Goal: Transaction & Acquisition: Register for event/course

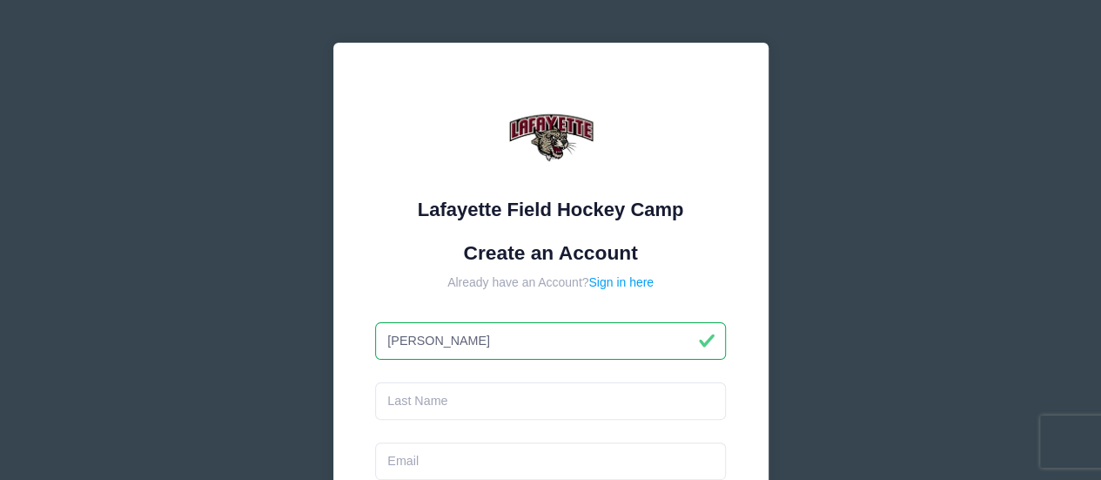
type input "Jason"
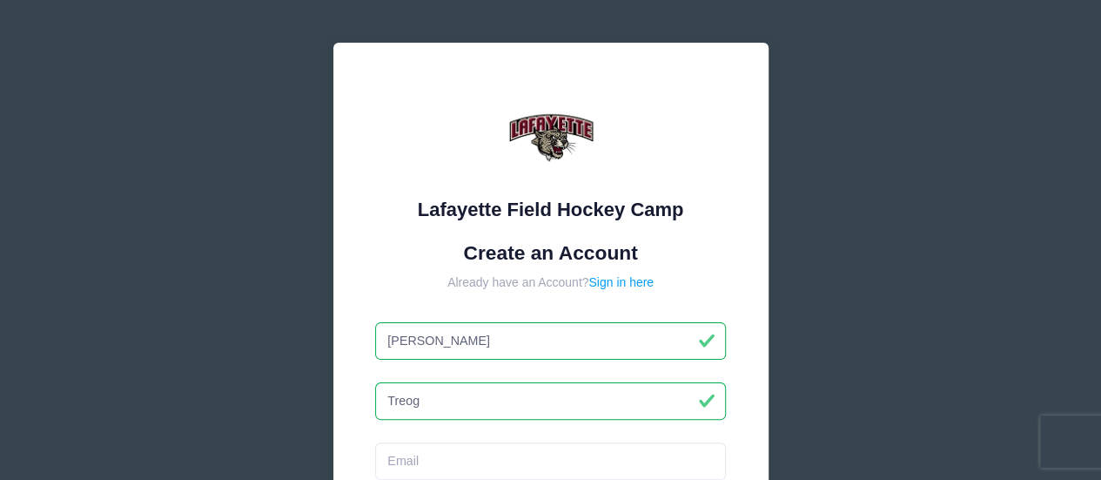
type input "Treog"
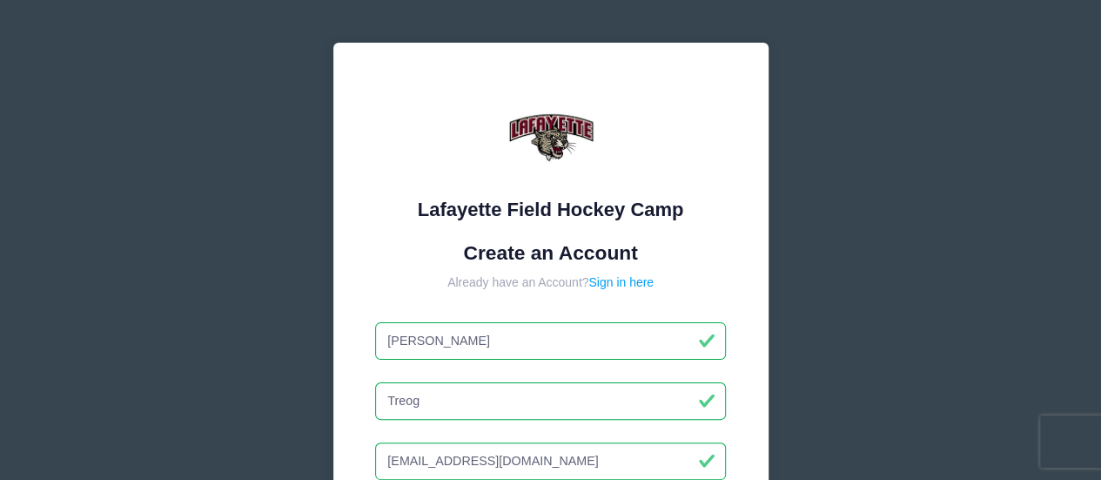
type input "jtrego1@gmail.com"
click at [439, 407] on input "Treog" at bounding box center [550, 400] width 351 height 37
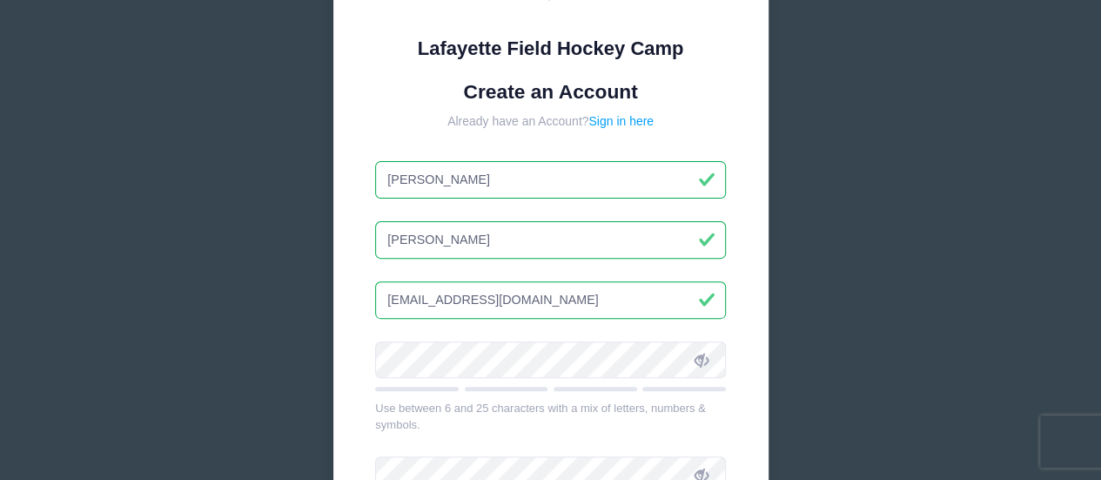
scroll to position [174, 0]
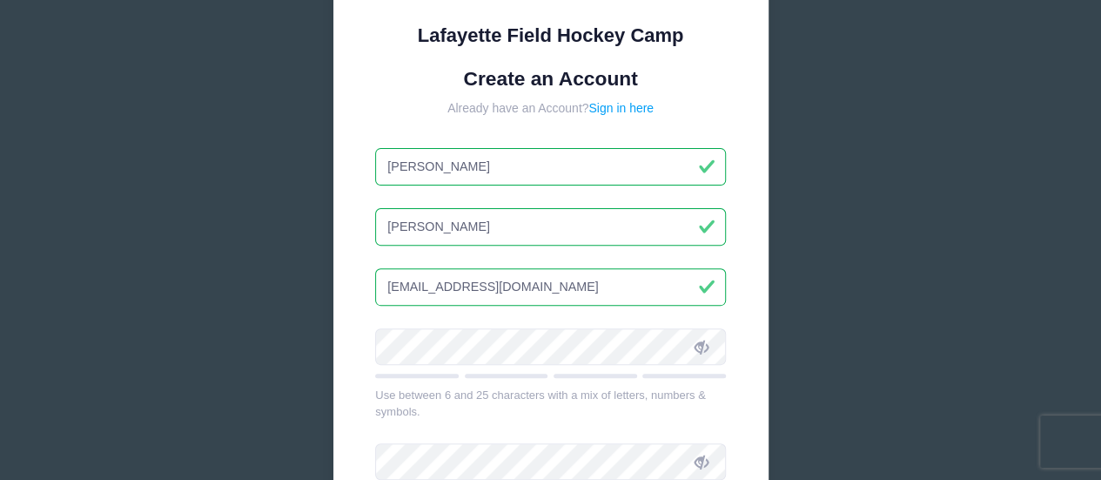
type input "Trego"
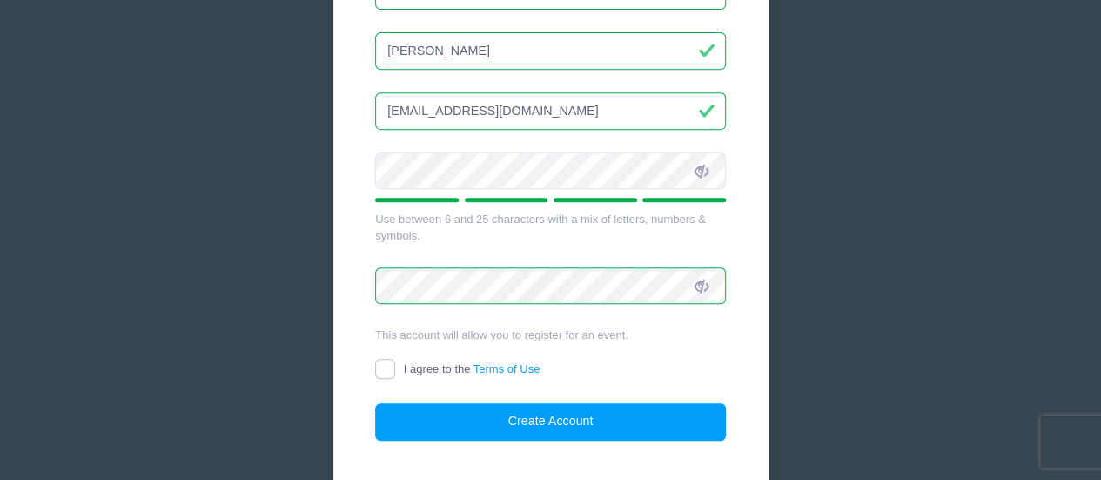
scroll to position [435, 0]
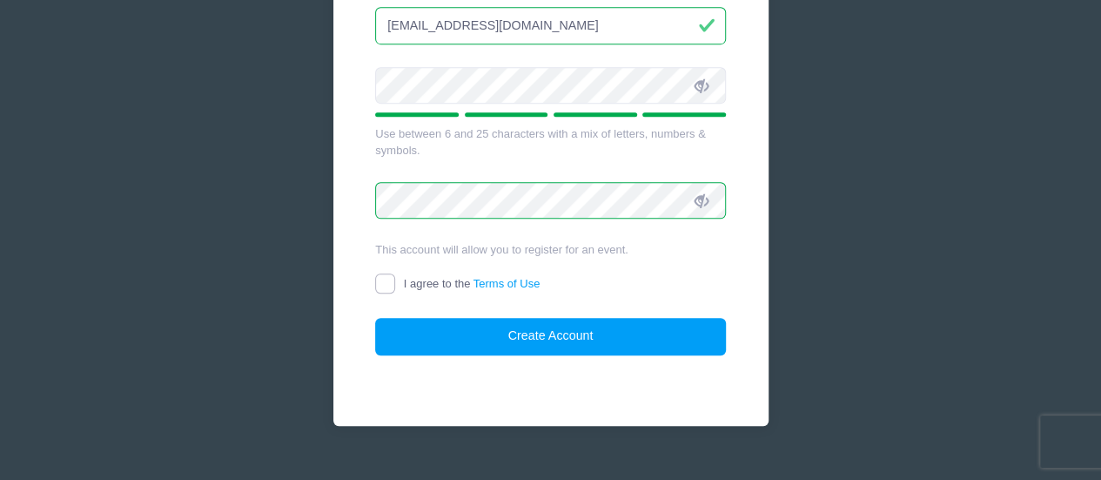
click at [382, 285] on input "I agree to the Terms of Use" at bounding box center [385, 283] width 20 height 20
checkbox input "true"
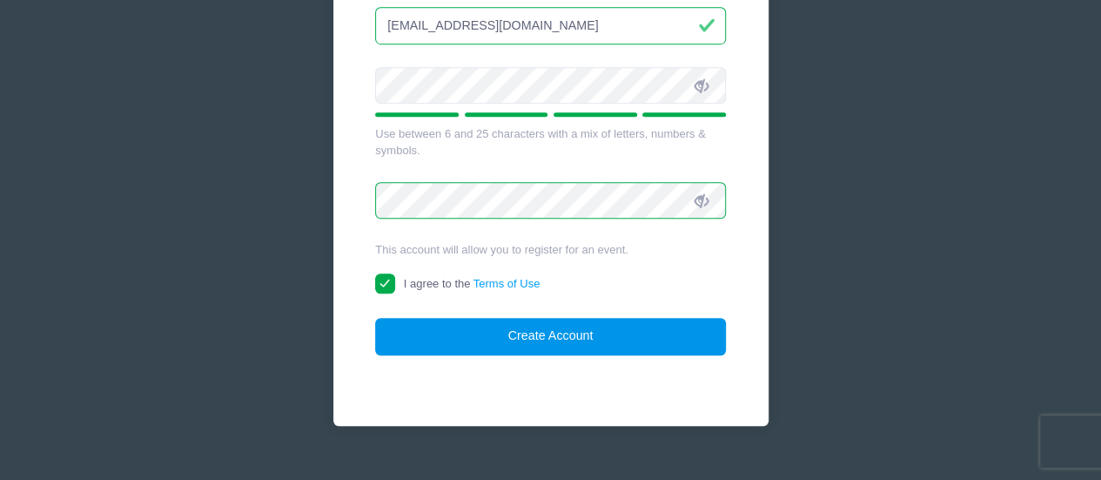
click at [537, 349] on button "Create Account" at bounding box center [550, 336] width 351 height 37
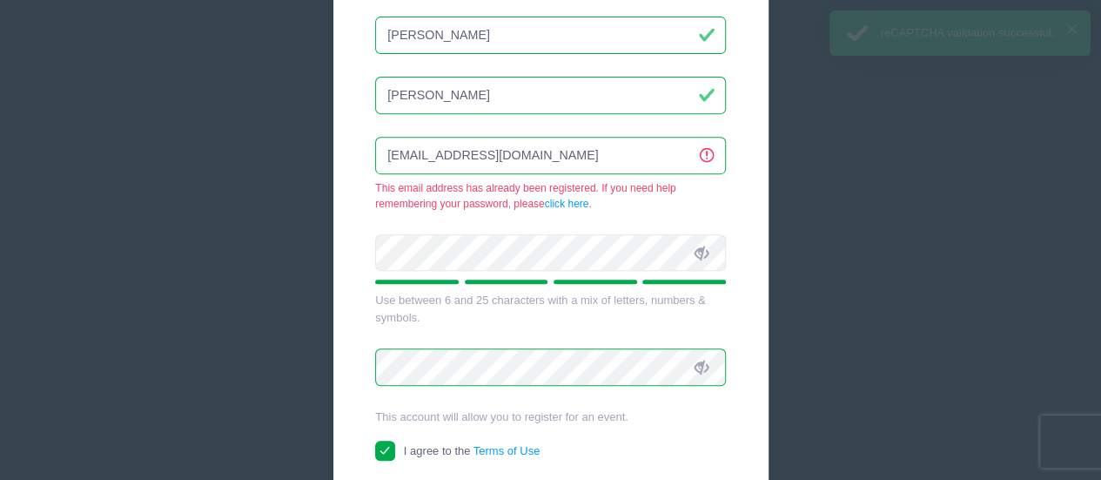
scroll to position [0, 0]
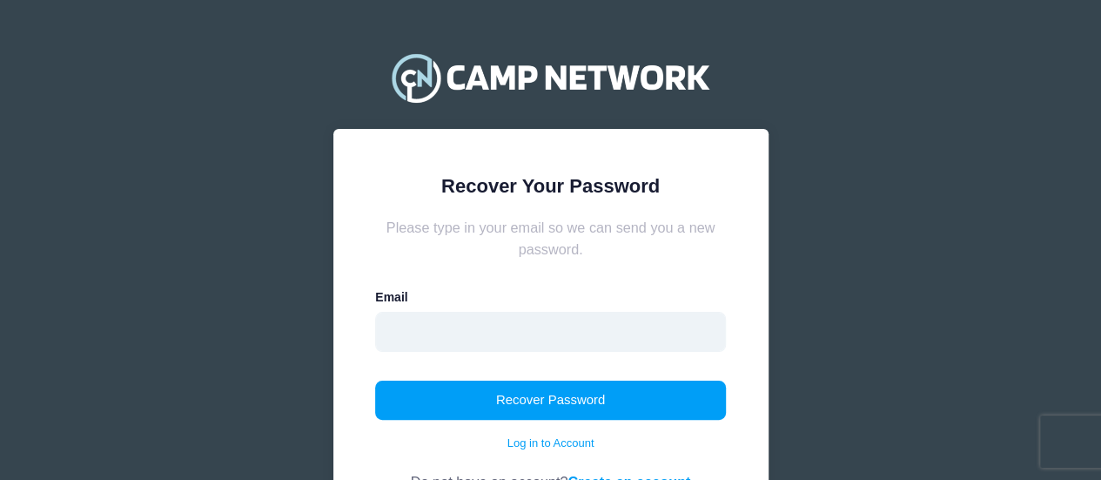
click at [490, 325] on input "email" at bounding box center [550, 332] width 351 height 40
type input "jtrego1@gmail.com"
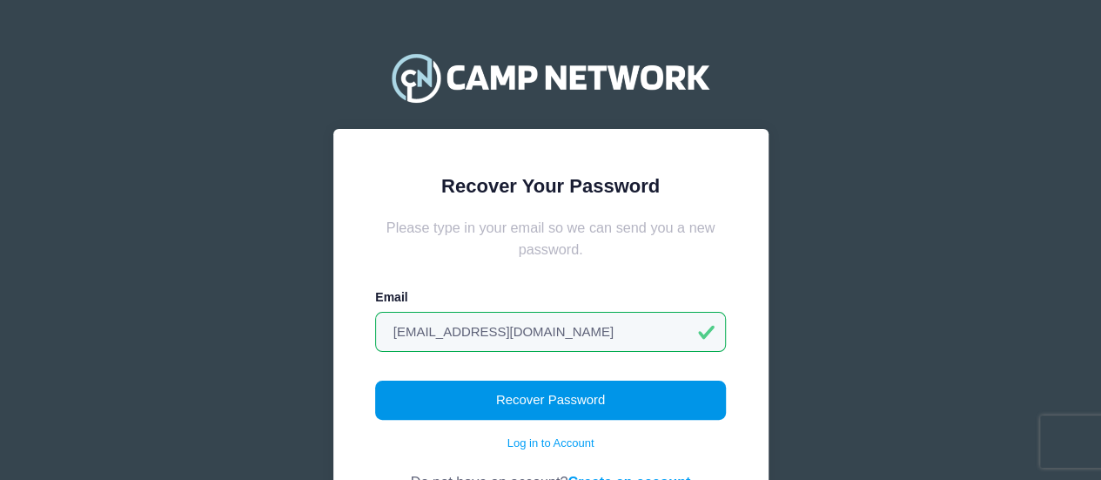
click at [551, 395] on button "Recover Password" at bounding box center [550, 400] width 351 height 40
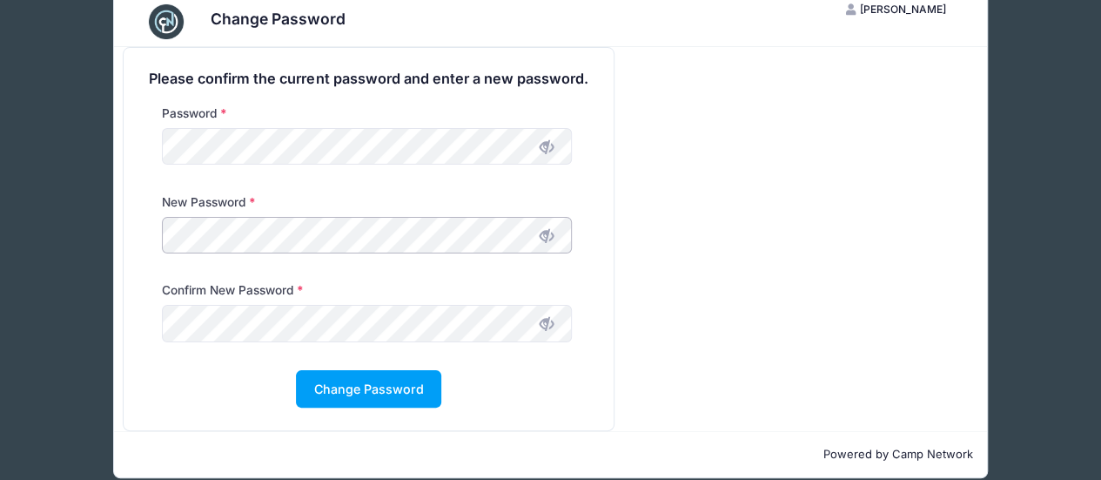
scroll to position [57, 0]
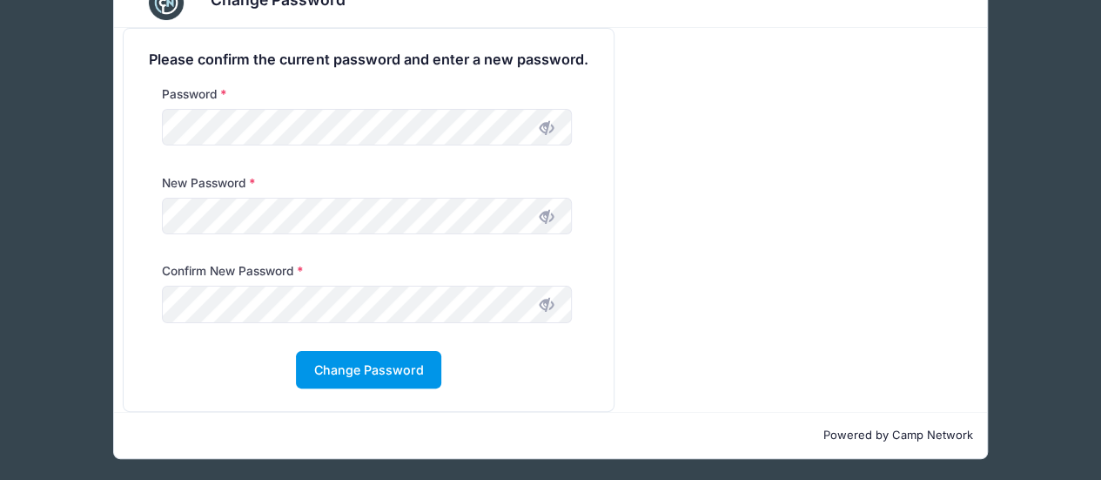
click at [366, 360] on button "Change Password" at bounding box center [368, 369] width 145 height 37
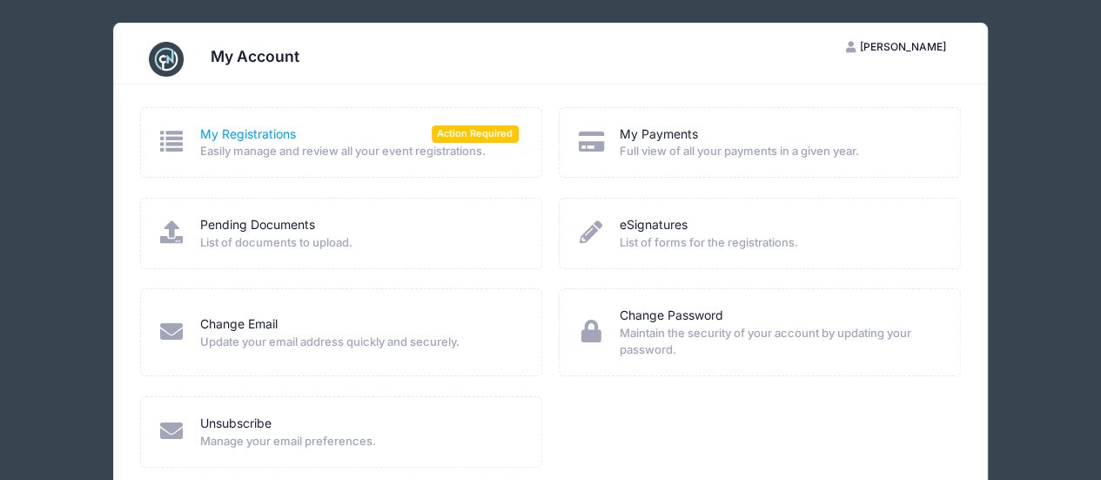
click at [240, 137] on link "My Registrations" at bounding box center [248, 134] width 96 height 18
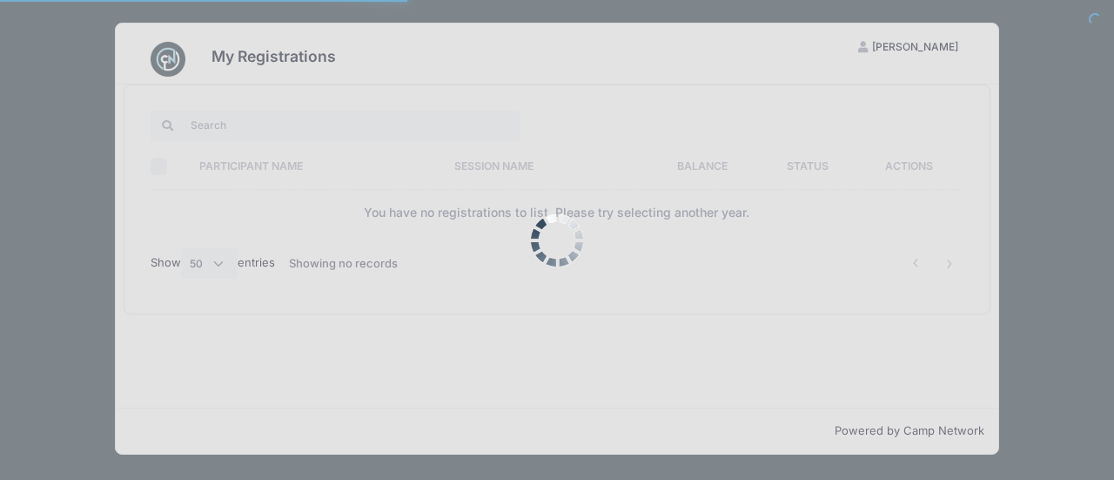
select select "50"
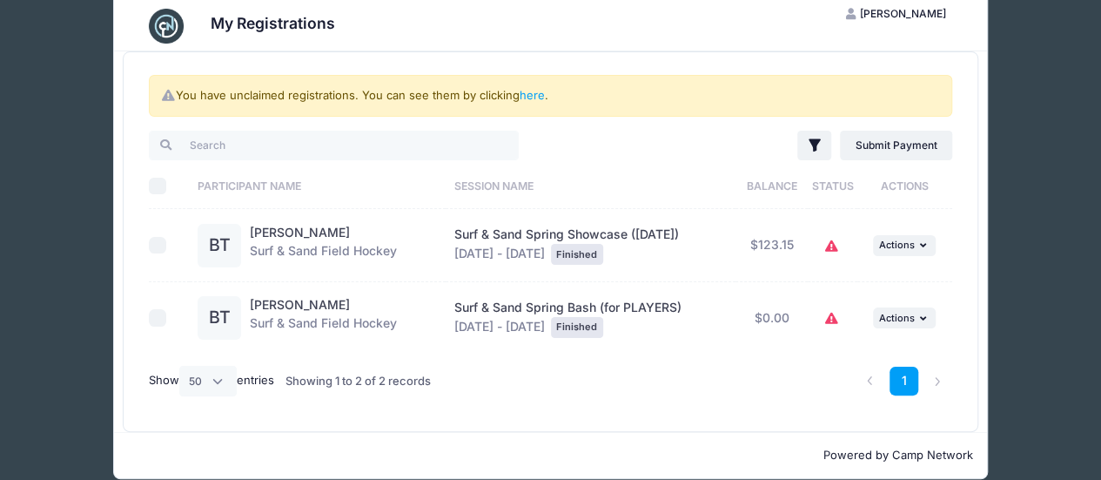
scroll to position [51, 0]
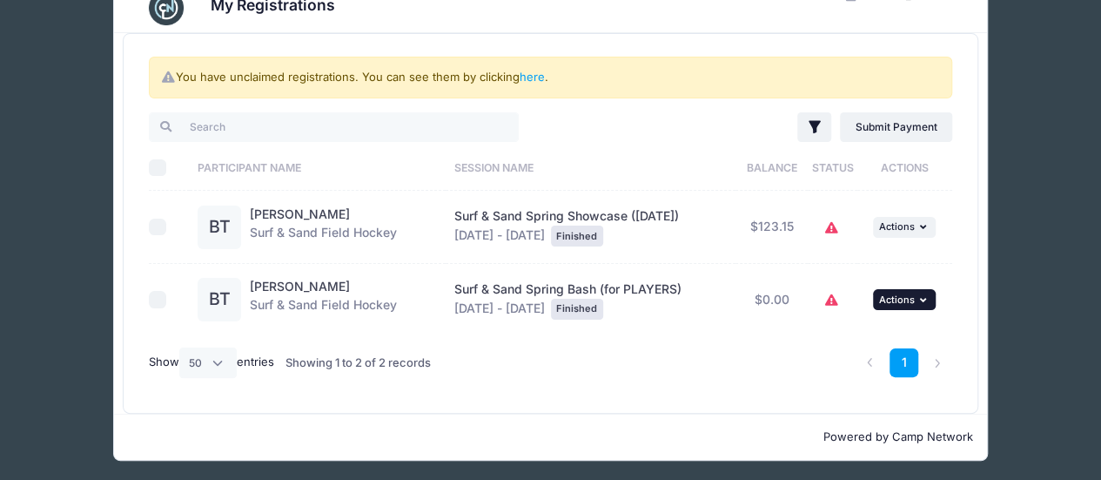
click at [905, 293] on span "Actions" at bounding box center [897, 299] width 36 height 12
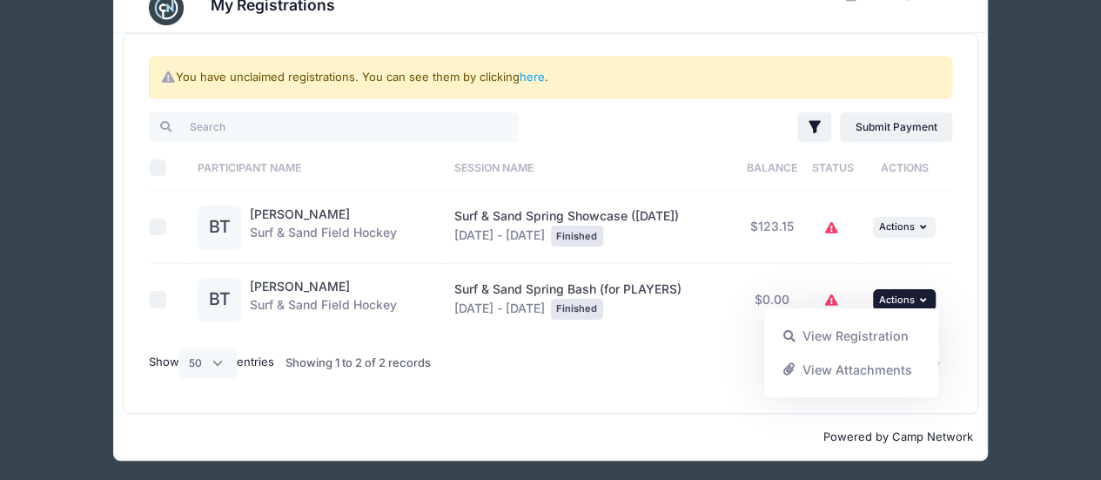
click at [905, 299] on span "Actions" at bounding box center [897, 299] width 36 height 12
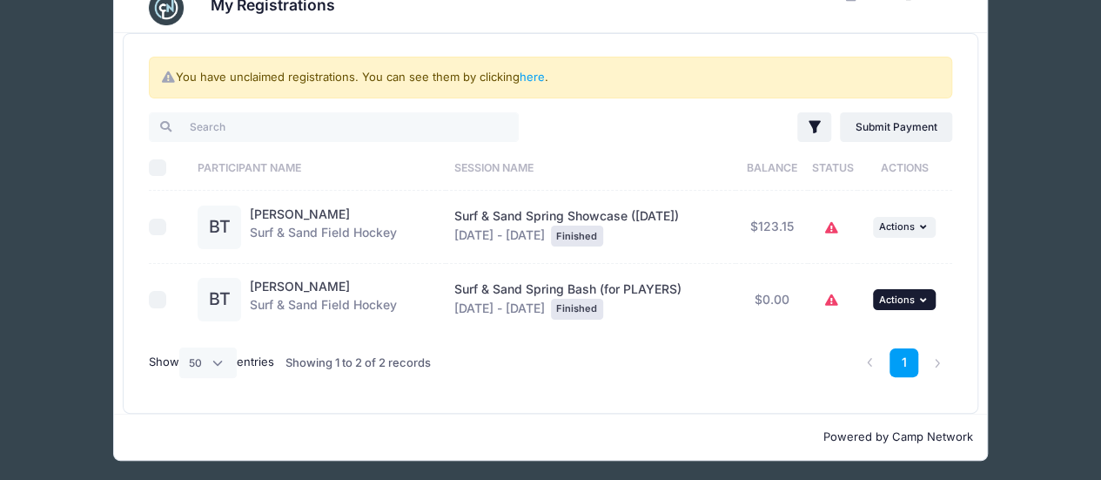
scroll to position [0, 0]
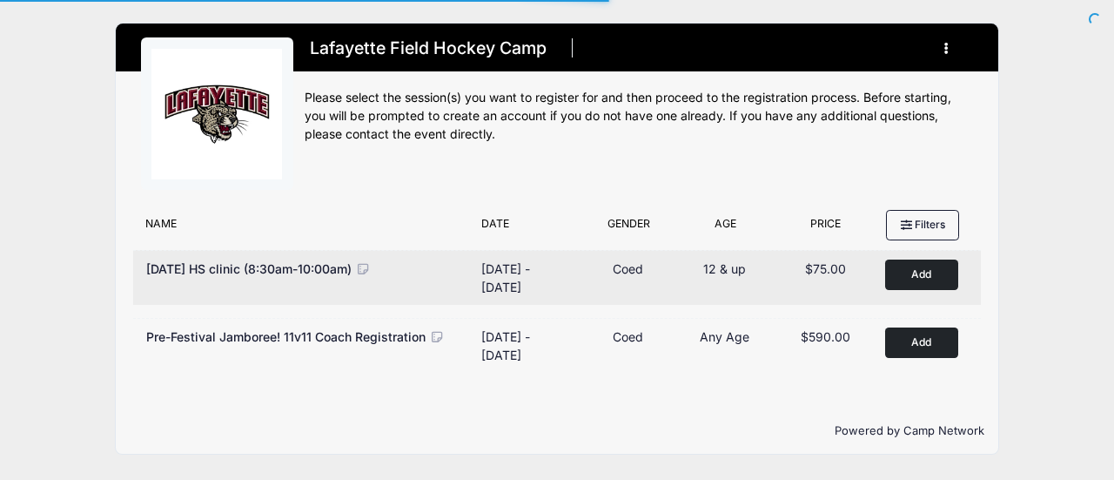
click at [916, 272] on button "Add to Cart" at bounding box center [921, 274] width 73 height 30
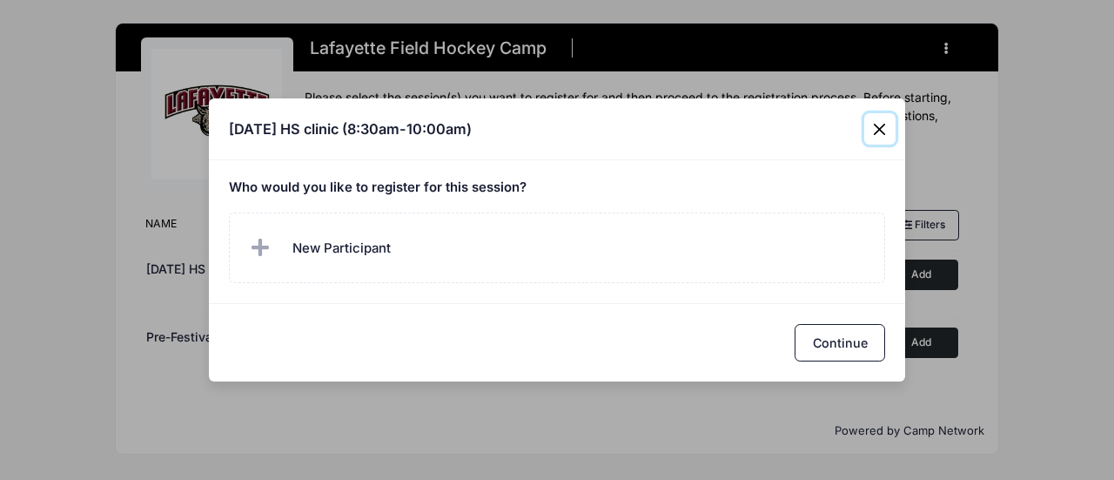
click at [884, 131] on button "Close" at bounding box center [879, 128] width 31 height 31
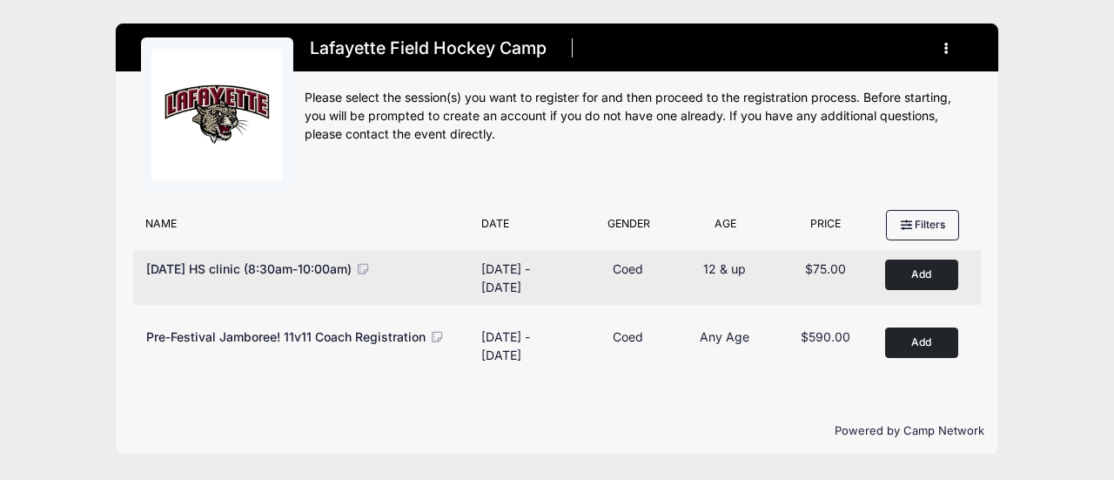
click at [904, 273] on button "Add to Cart" at bounding box center [921, 274] width 73 height 30
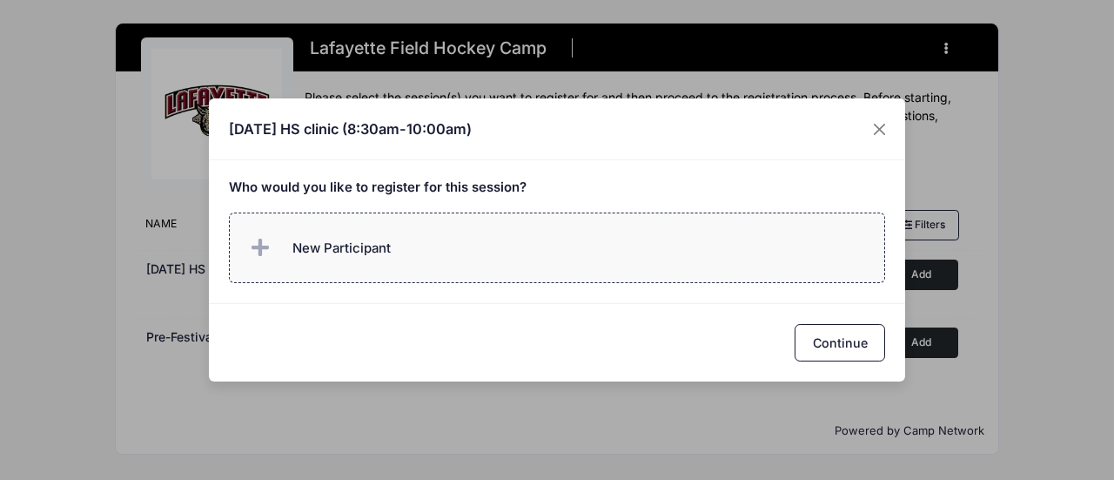
click at [412, 250] on label "New Participant" at bounding box center [557, 247] width 657 height 71
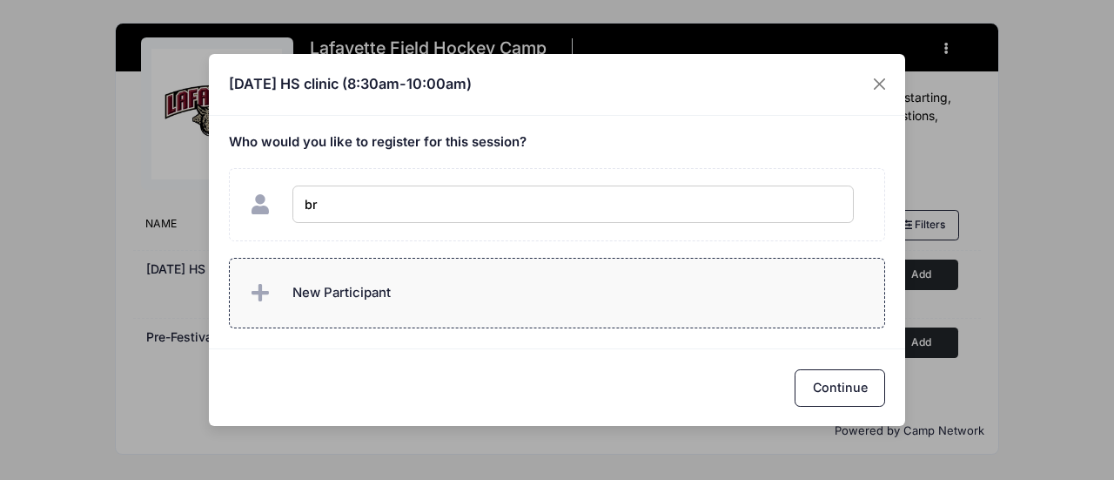
type input "b"
type input "Brooklynn Trego"
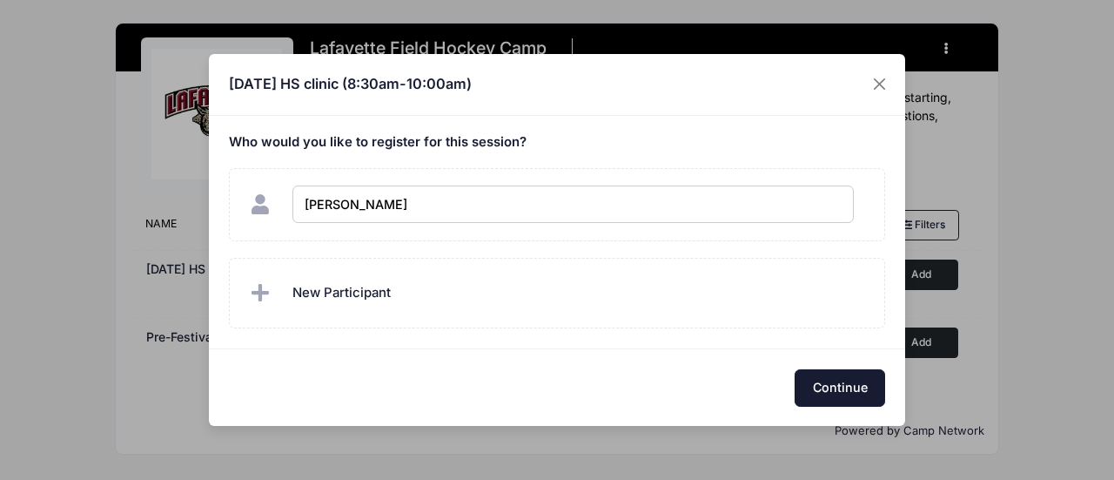
checkbox input "true"
click at [853, 387] on button "Continue" at bounding box center [840, 387] width 91 height 37
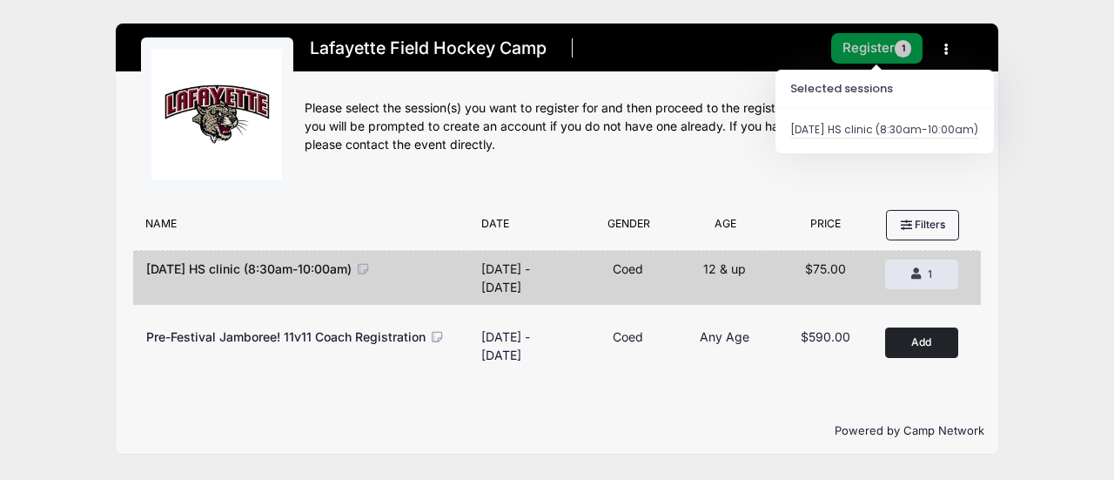
click at [885, 53] on button "Register 1" at bounding box center [877, 48] width 92 height 30
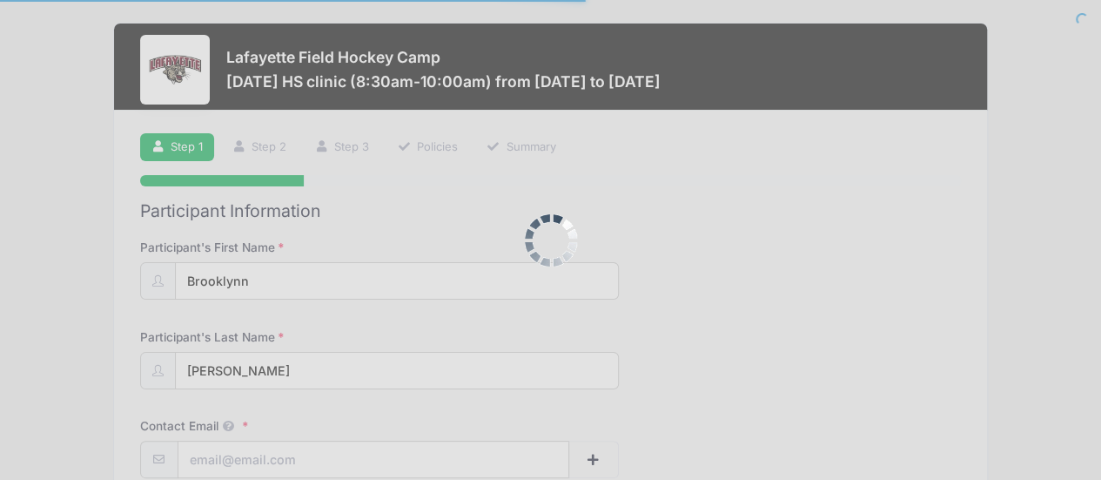
scroll to position [87, 0]
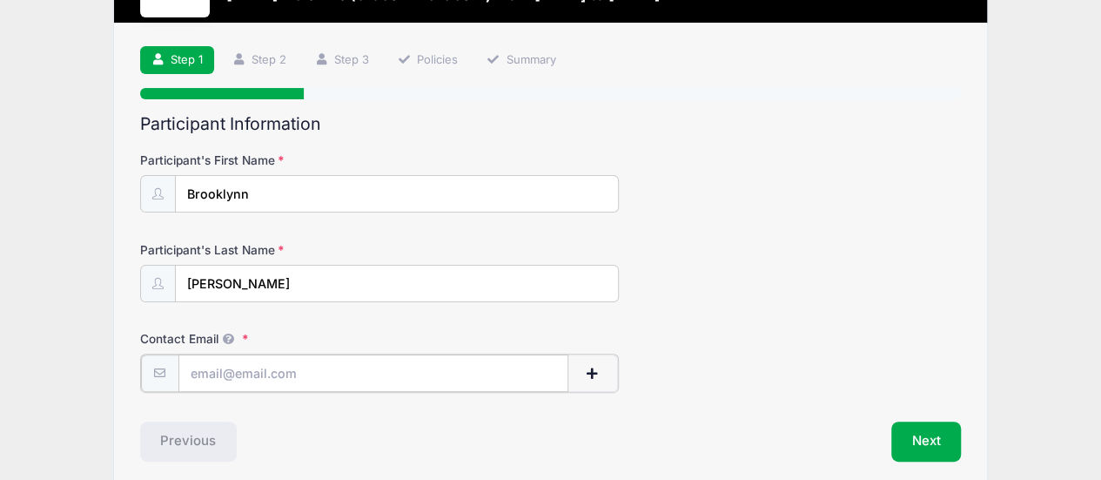
click at [223, 365] on input "Contact Email" at bounding box center [373, 372] width 390 height 37
type input "[EMAIL_ADDRESS][DOMAIN_NAME]"
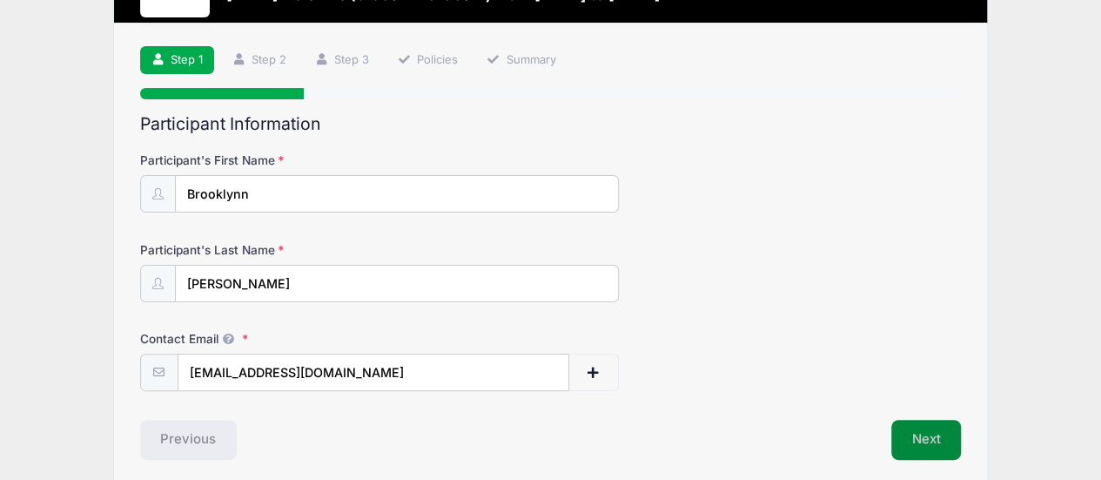
click at [918, 437] on button "Next" at bounding box center [926, 440] width 71 height 40
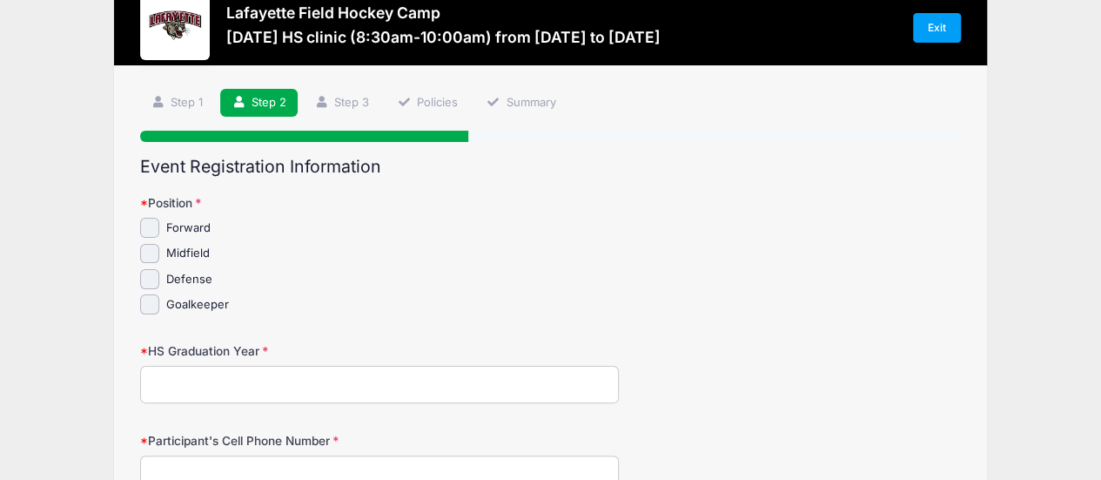
scroll to position [0, 0]
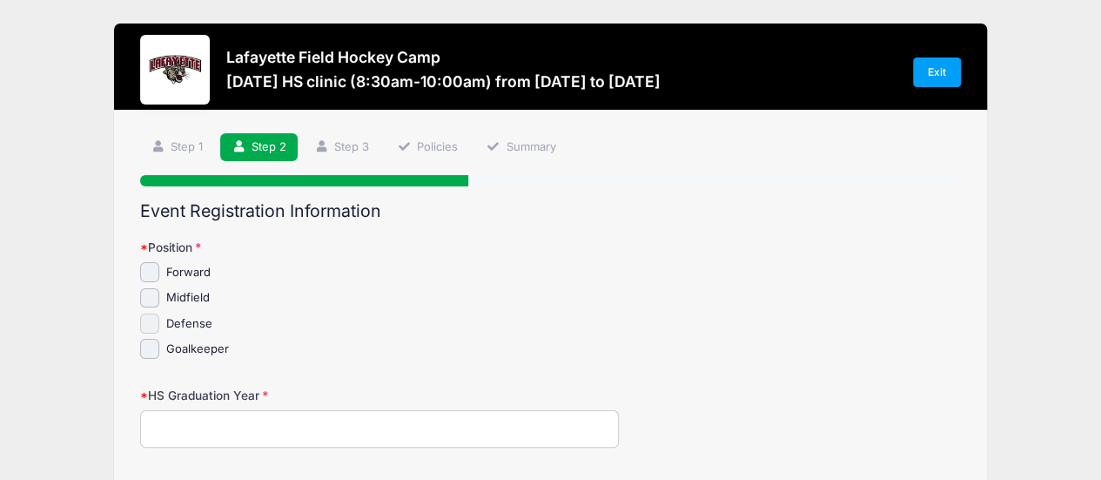
click at [153, 331] on input "Defense" at bounding box center [150, 323] width 20 height 20
checkbox input "true"
click at [153, 303] on input "Midfield" at bounding box center [150, 298] width 20 height 20
checkbox input "true"
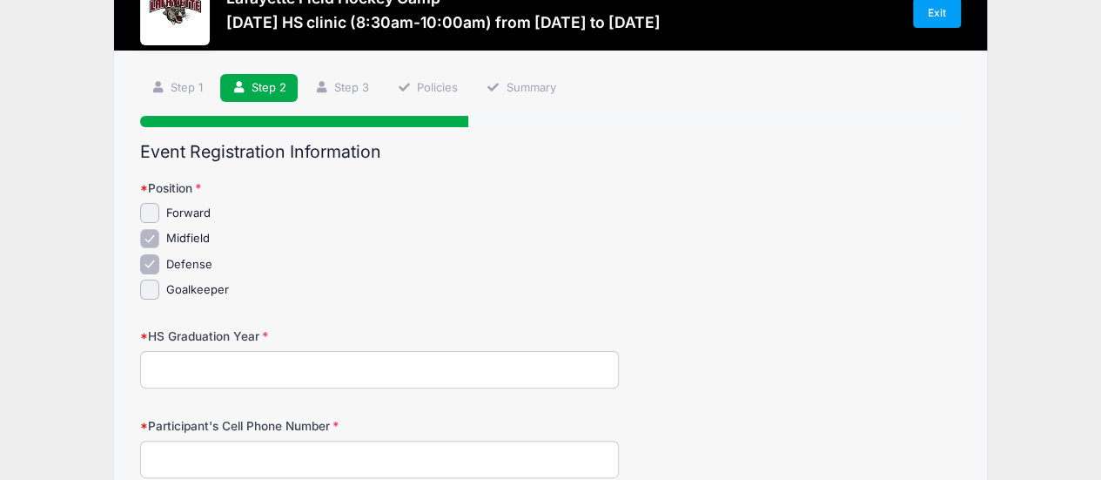
scroll to position [87, 0]
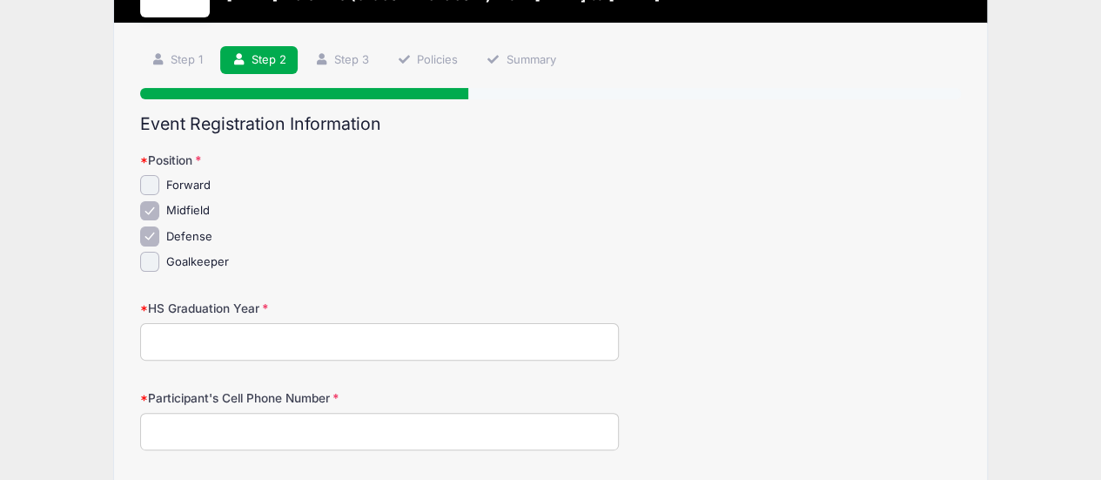
click at [281, 336] on input "HS Graduation Year" at bounding box center [379, 341] width 479 height 37
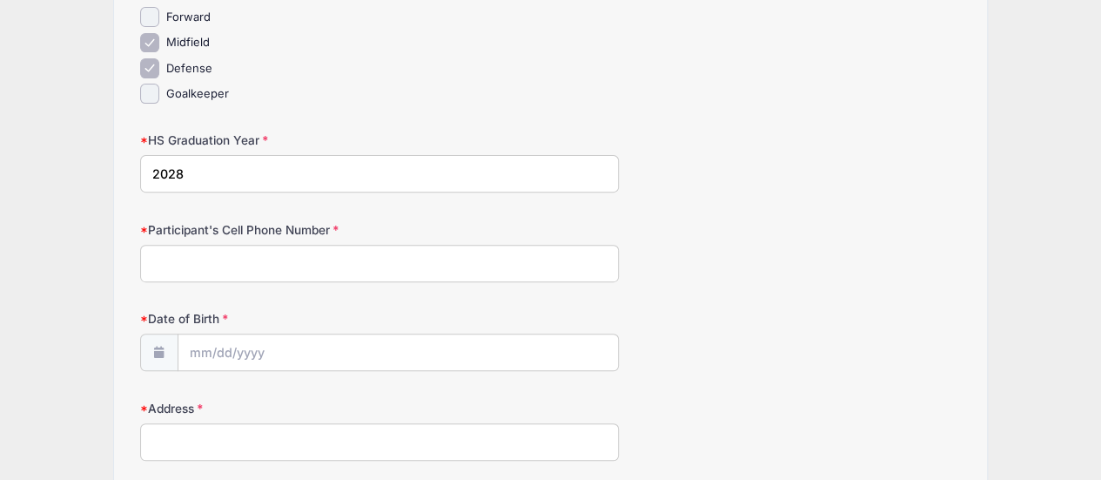
scroll to position [261, 0]
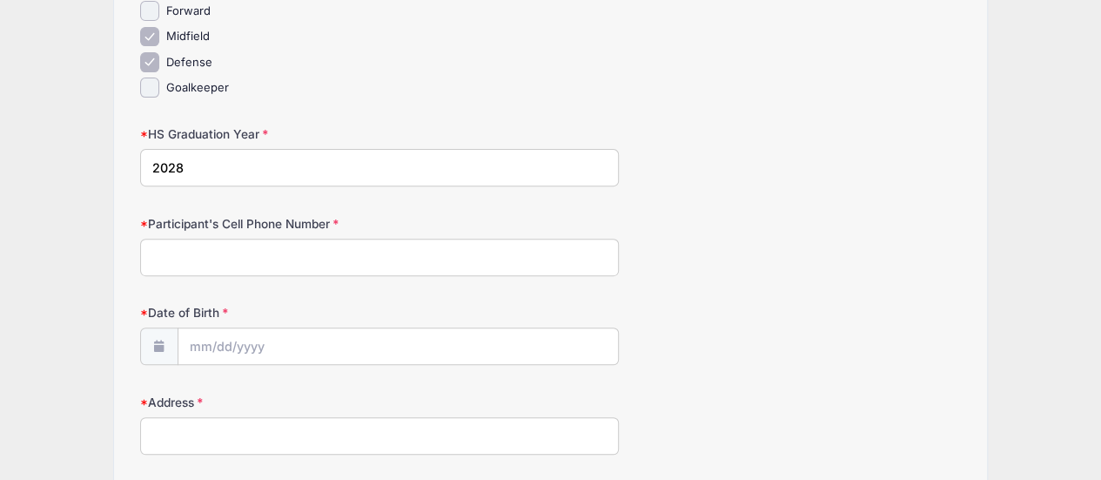
type input "2028"
click at [270, 252] on input "Participant's Cell Phone Number" at bounding box center [379, 257] width 479 height 37
type input "9082081660"
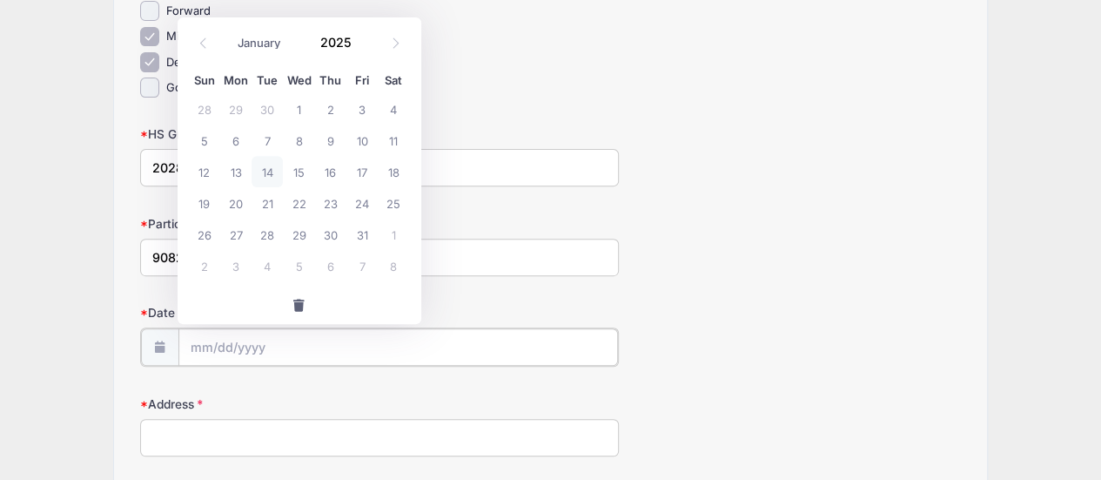
click at [205, 340] on input "Date of Birth" at bounding box center [398, 346] width 440 height 37
click at [221, 341] on input "Date of Birth" at bounding box center [398, 346] width 440 height 37
click at [392, 47] on icon at bounding box center [395, 42] width 11 height 11
select select "11"
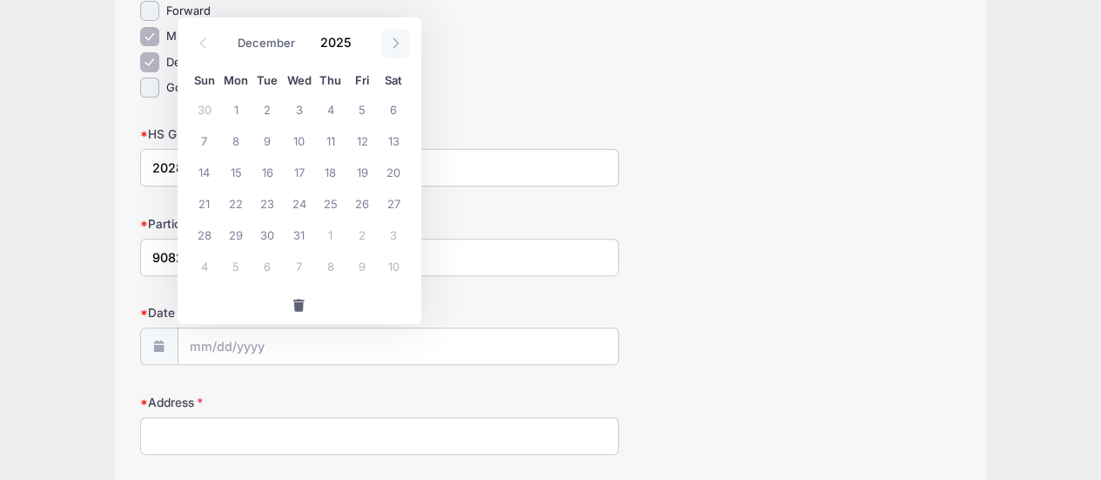
click at [392, 47] on icon at bounding box center [395, 42] width 11 height 11
type input "2026"
click at [392, 47] on icon at bounding box center [395, 42] width 11 height 11
select select "1"
click at [235, 174] on span "16" at bounding box center [235, 171] width 31 height 31
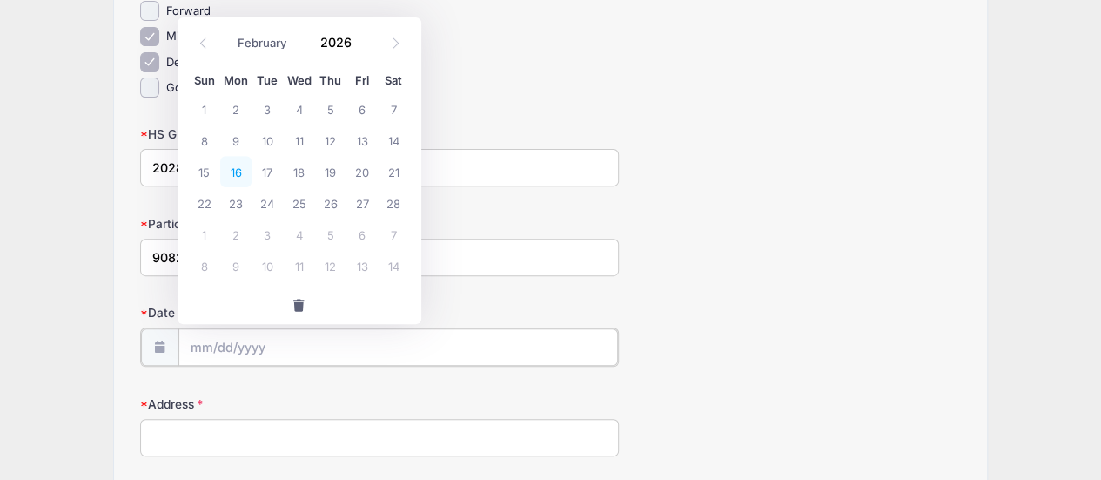
type input "02/16/2026"
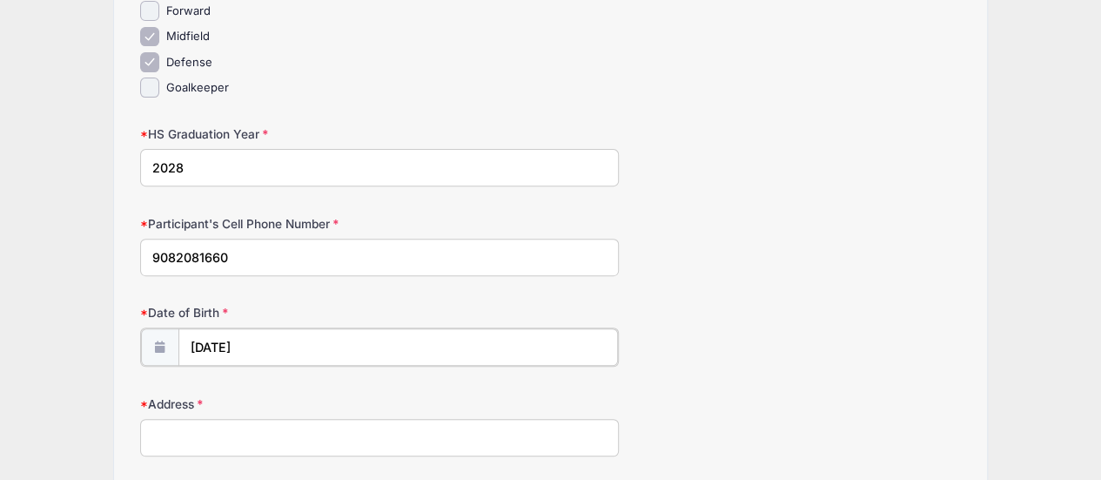
click at [259, 346] on input "02/16/2026" at bounding box center [398, 346] width 440 height 37
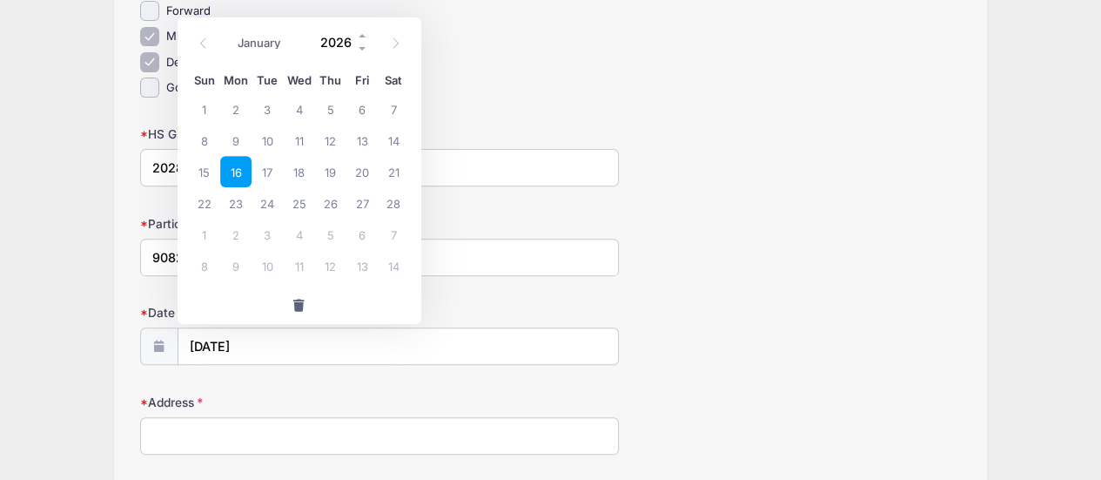
click at [349, 43] on input "2026" at bounding box center [341, 43] width 57 height 26
click at [357, 45] on span at bounding box center [363, 49] width 12 height 13
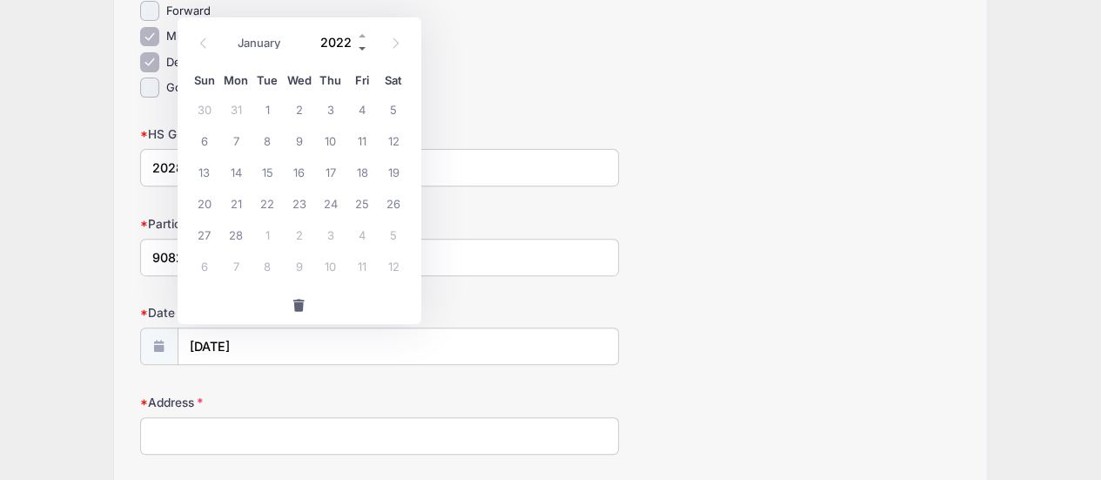
click at [357, 45] on span at bounding box center [363, 49] width 12 height 13
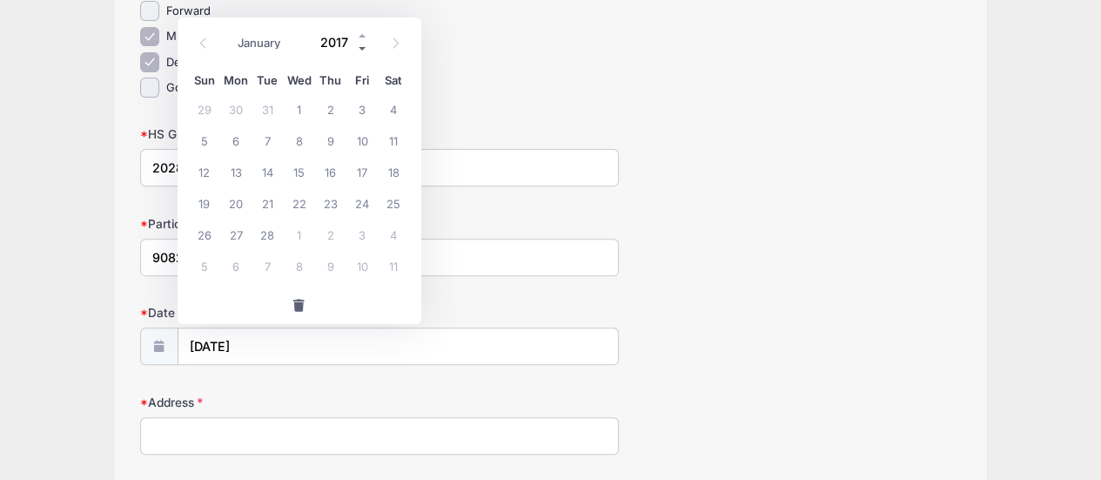
click at [357, 45] on span at bounding box center [363, 49] width 12 height 13
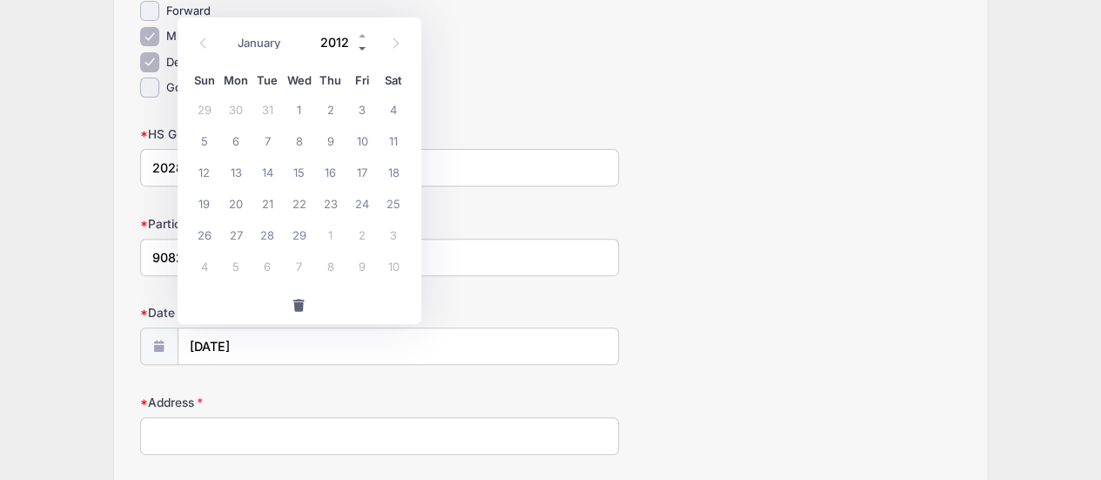
click at [357, 45] on span at bounding box center [363, 49] width 12 height 13
click at [286, 348] on input "02/16/2026" at bounding box center [398, 346] width 440 height 37
click at [361, 50] on span at bounding box center [363, 49] width 12 height 13
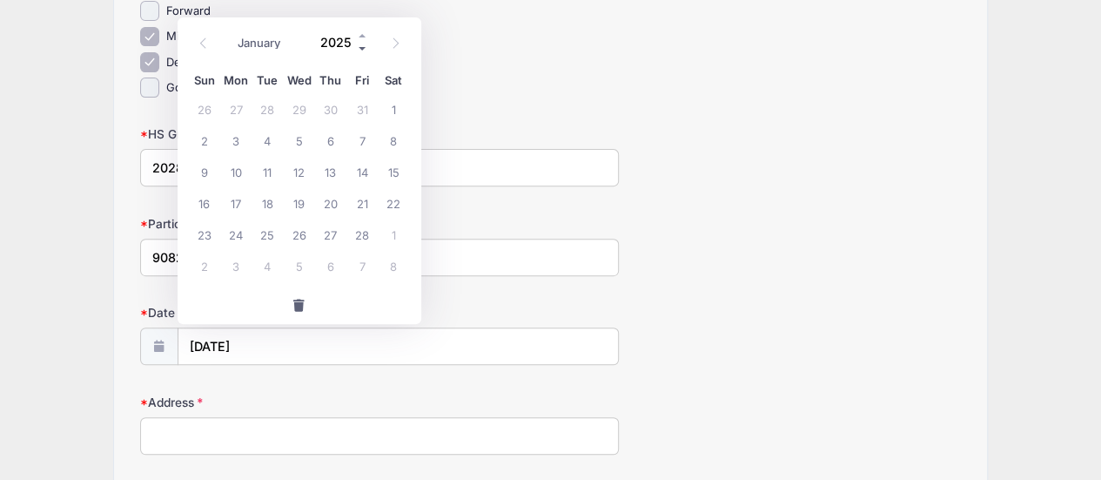
click at [361, 50] on span at bounding box center [363, 49] width 12 height 13
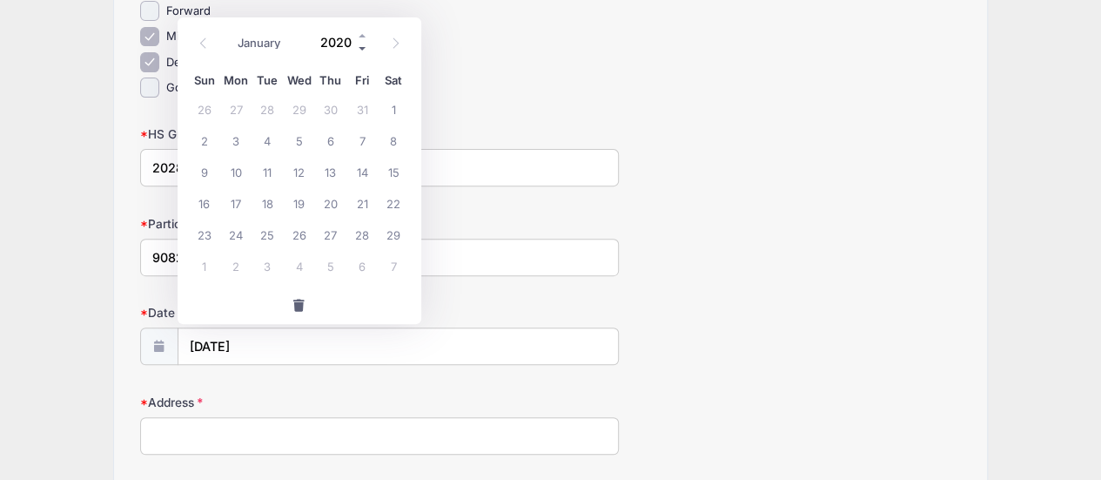
click at [361, 50] on span at bounding box center [363, 49] width 12 height 13
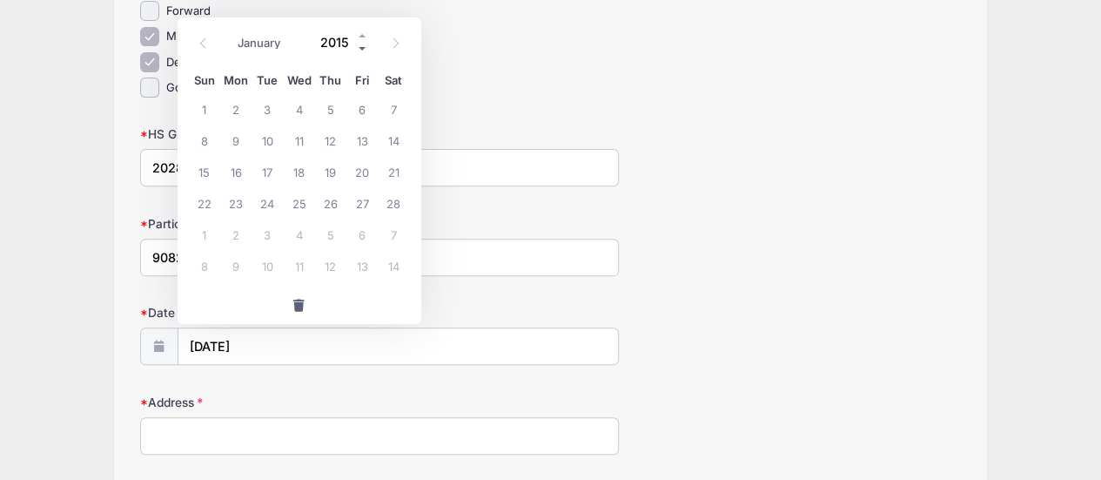
click at [361, 50] on span at bounding box center [363, 49] width 12 height 13
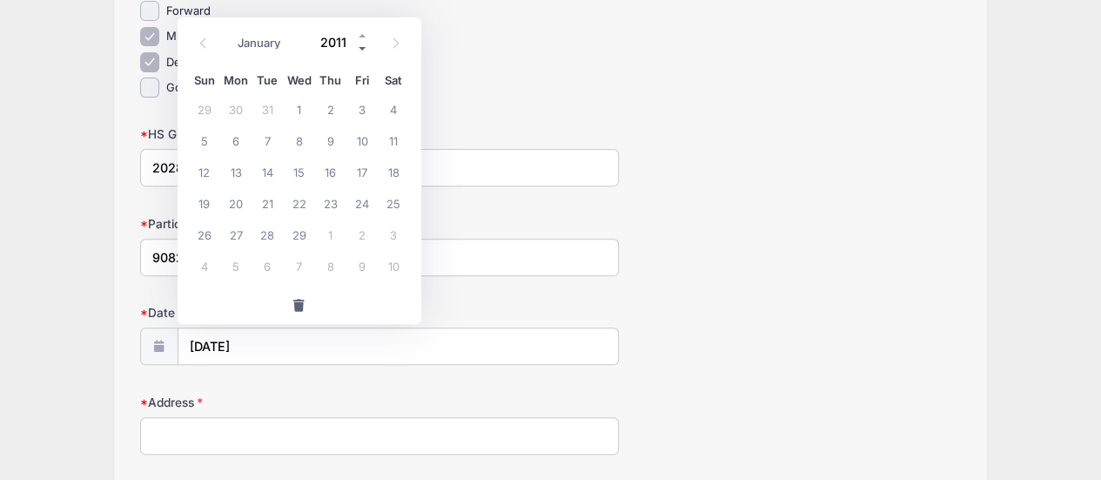
type input "2010"
click at [272, 166] on span "16" at bounding box center [267, 171] width 31 height 31
type input "02/16/2010"
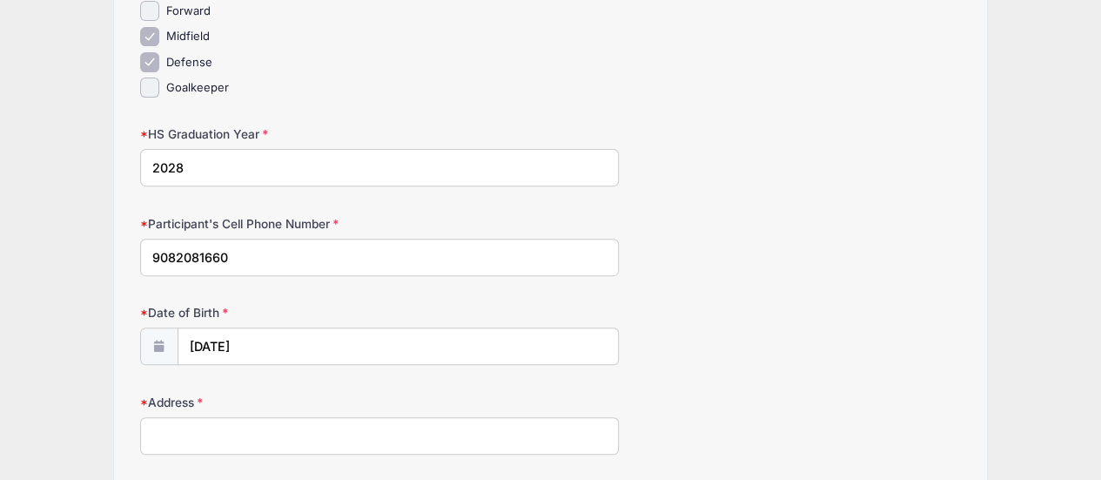
click at [268, 438] on input "Address" at bounding box center [379, 435] width 479 height 37
type input "30 Village Square Drive"
type input "Asbury"
select select "NJ"
type input "08802"
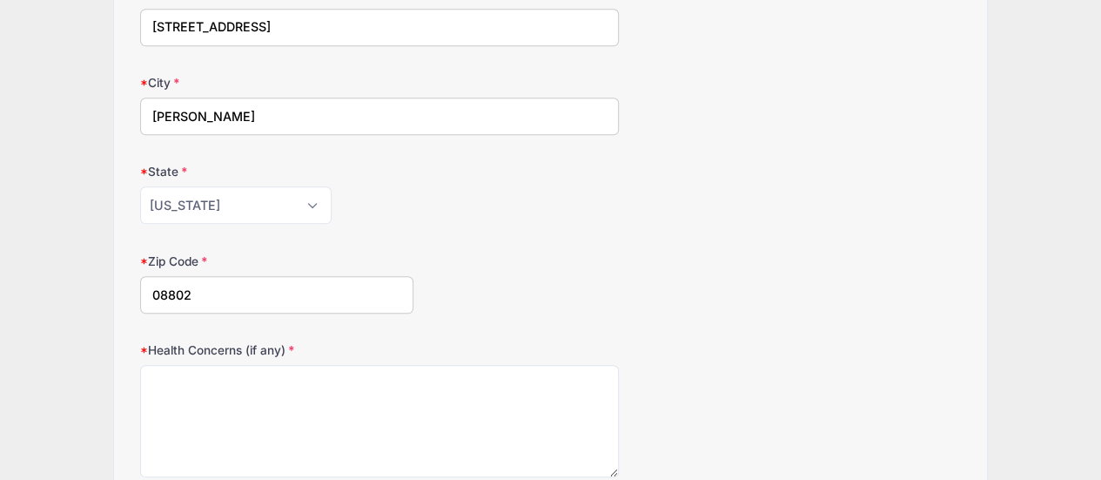
scroll to position [696, 0]
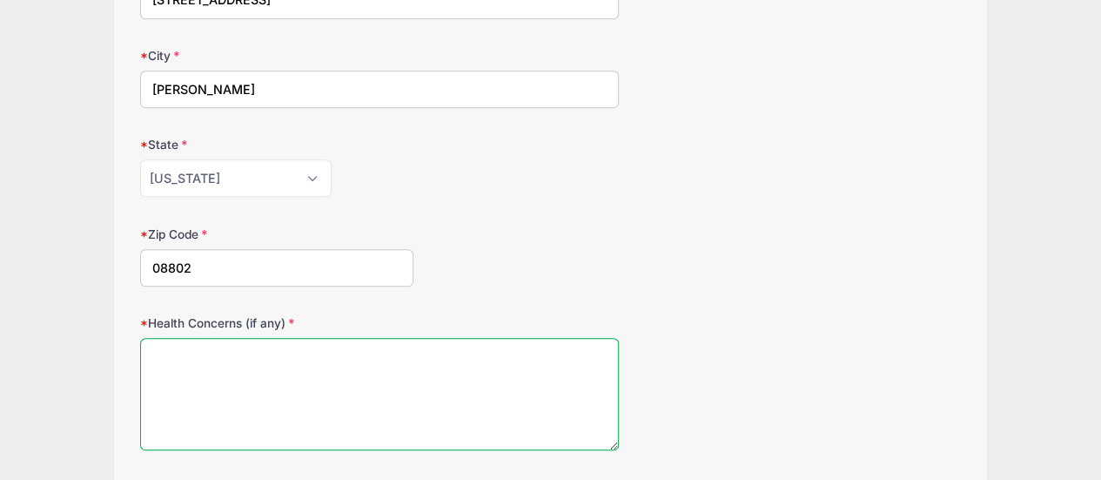
click at [294, 340] on textarea "Health Concerns (if any)" at bounding box center [379, 394] width 479 height 112
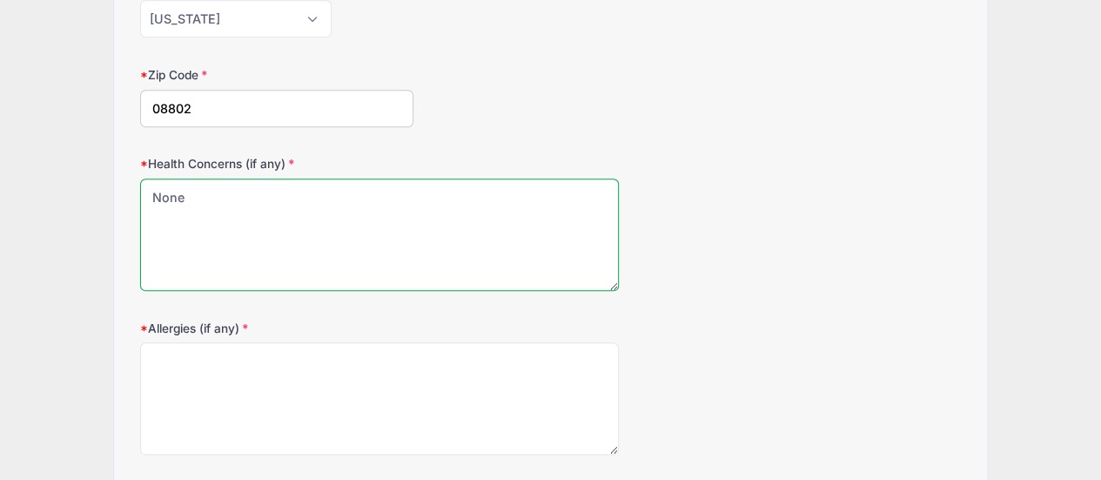
scroll to position [871, 0]
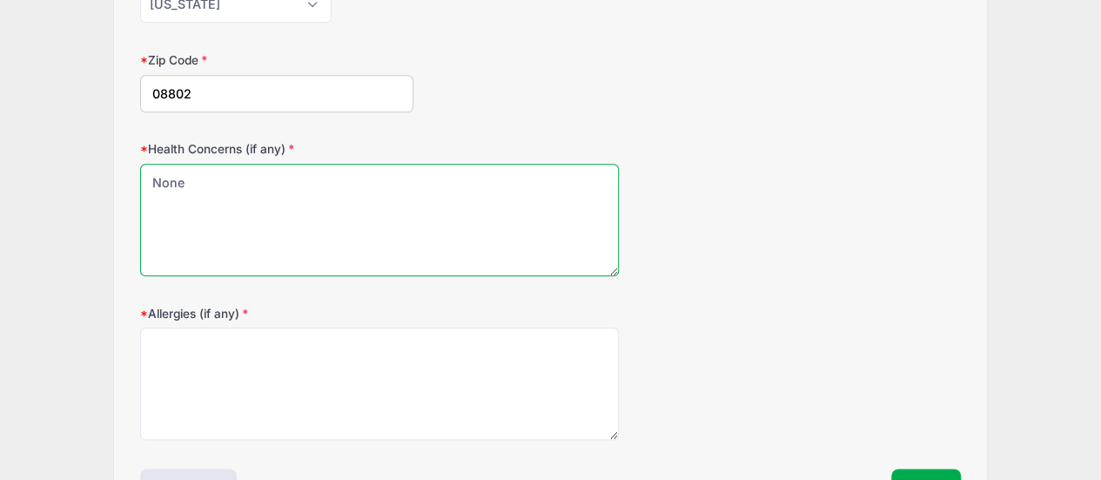
type textarea "None"
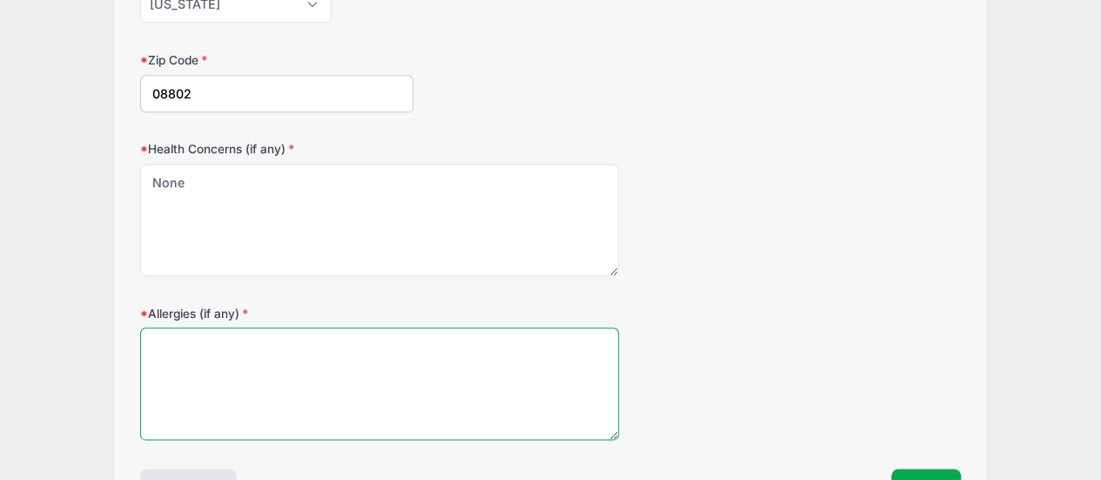
click at [294, 340] on textarea "Allergies (if any)" at bounding box center [379, 383] width 479 height 112
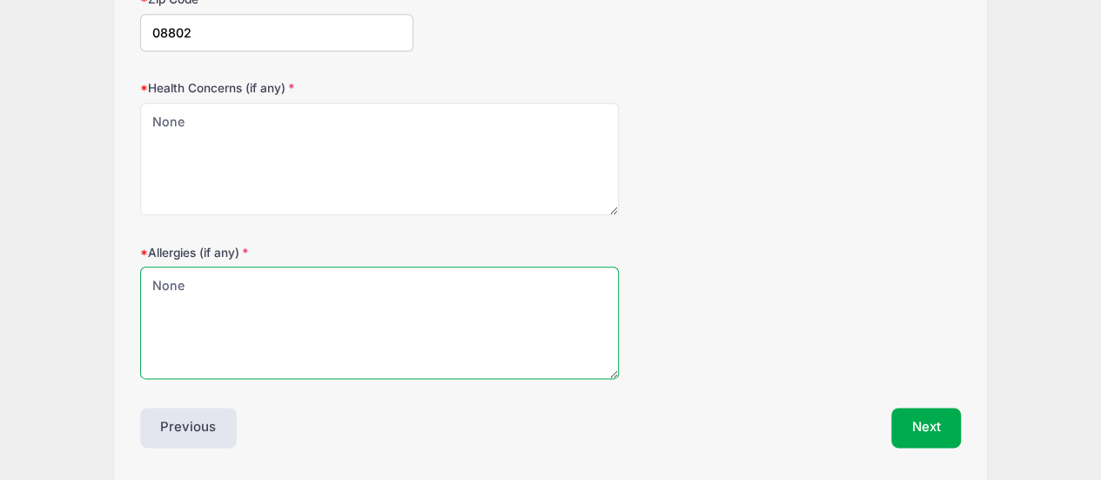
scroll to position [958, 0]
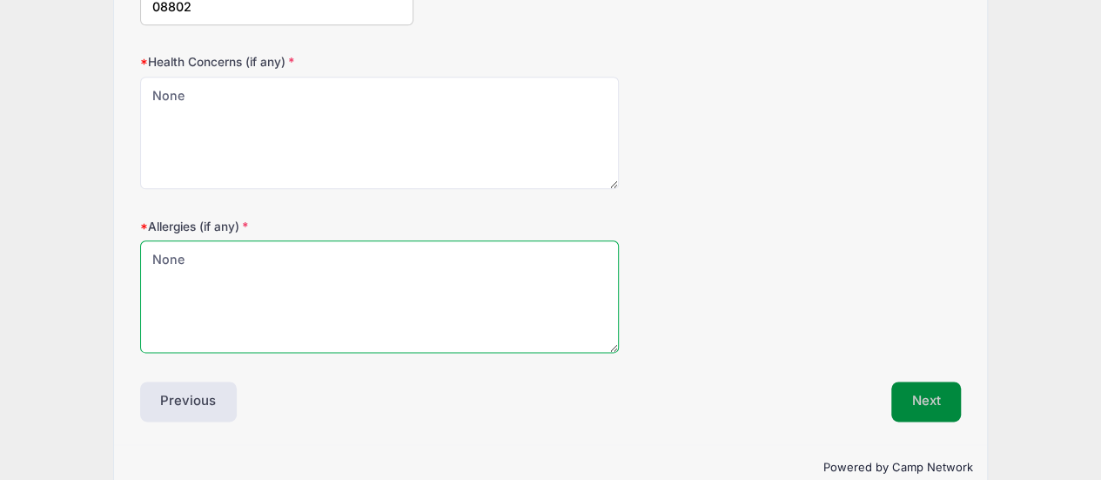
type textarea "None"
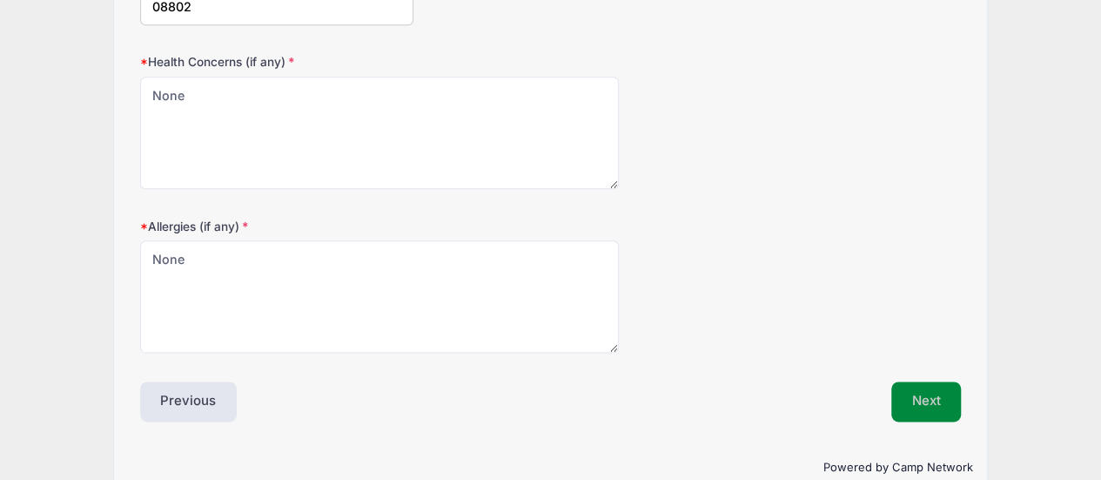
click at [920, 410] on button "Next" at bounding box center [926, 401] width 71 height 40
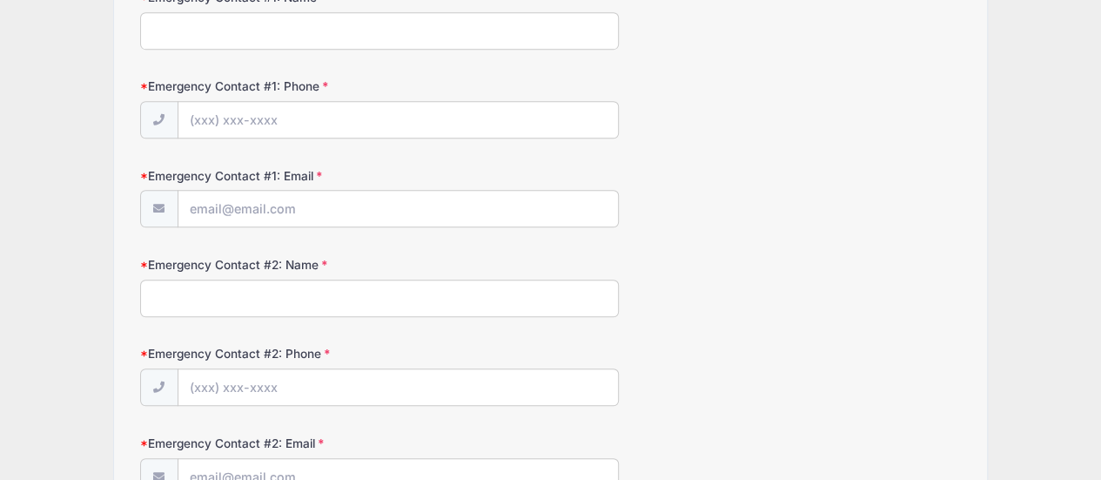
scroll to position [0, 0]
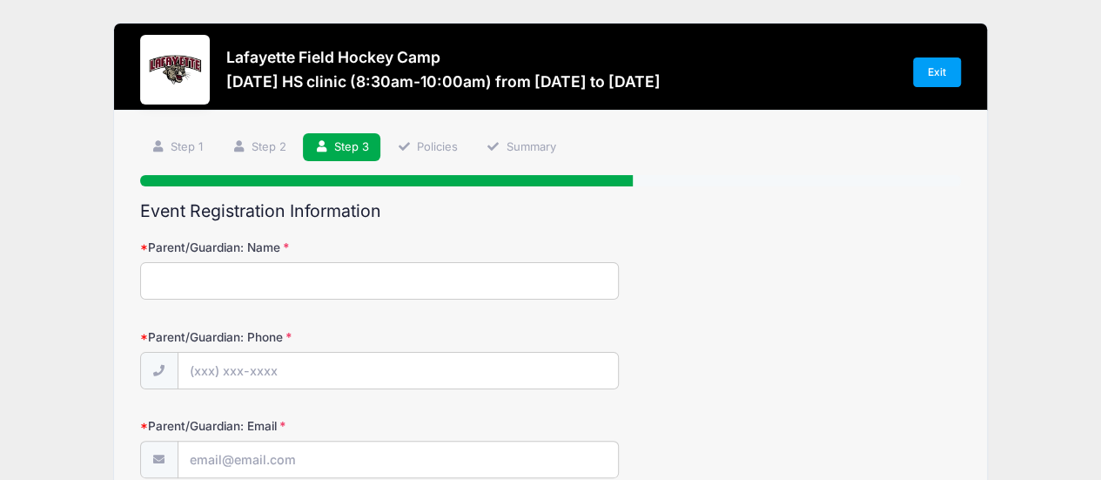
click at [293, 279] on input "Parent/Guardian: Name" at bounding box center [379, 280] width 479 height 37
type input "Jason Trego"
click at [267, 358] on input "Parent/Guardian: Phone" at bounding box center [398, 371] width 440 height 37
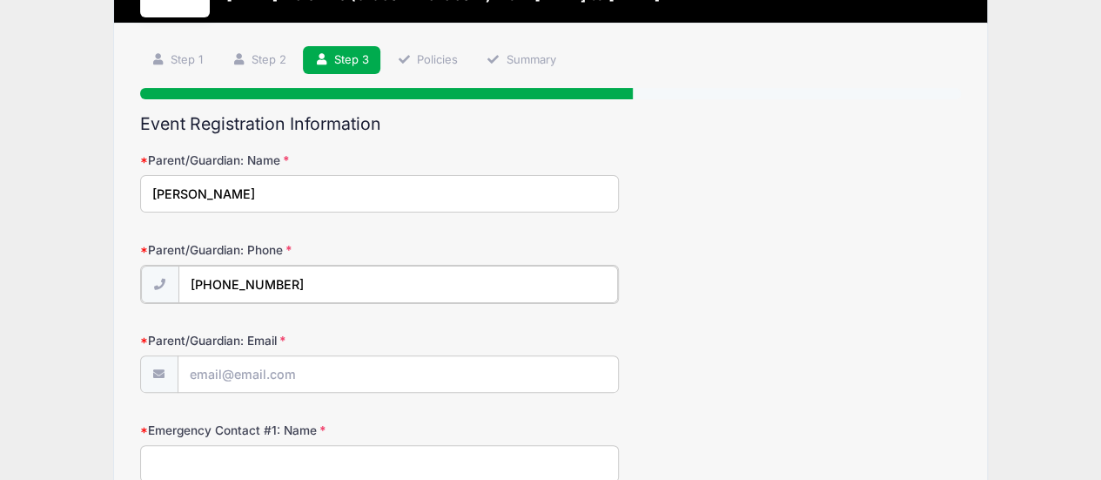
type input "(908) 303-8558"
click at [265, 371] on input "Parent/Guardian: Email" at bounding box center [398, 372] width 440 height 37
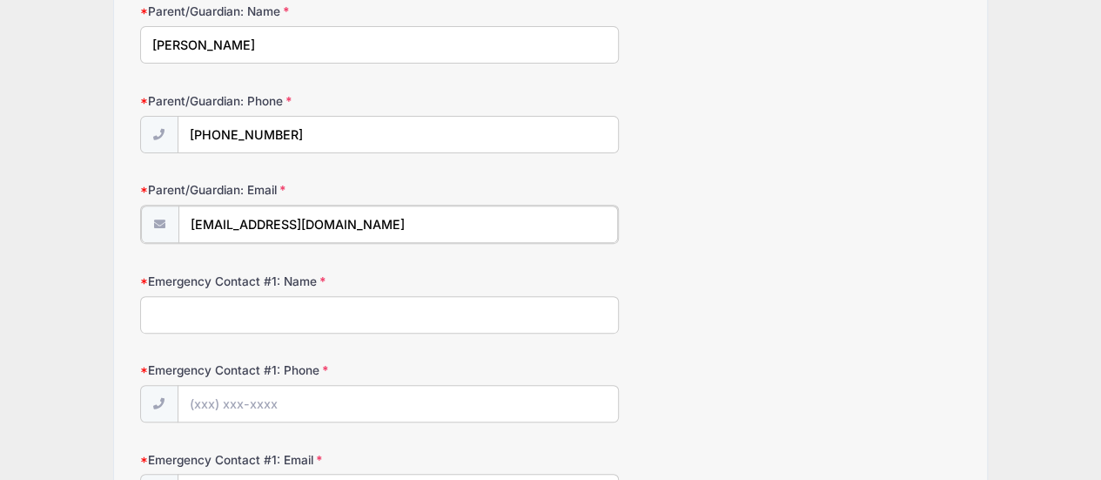
scroll to position [261, 0]
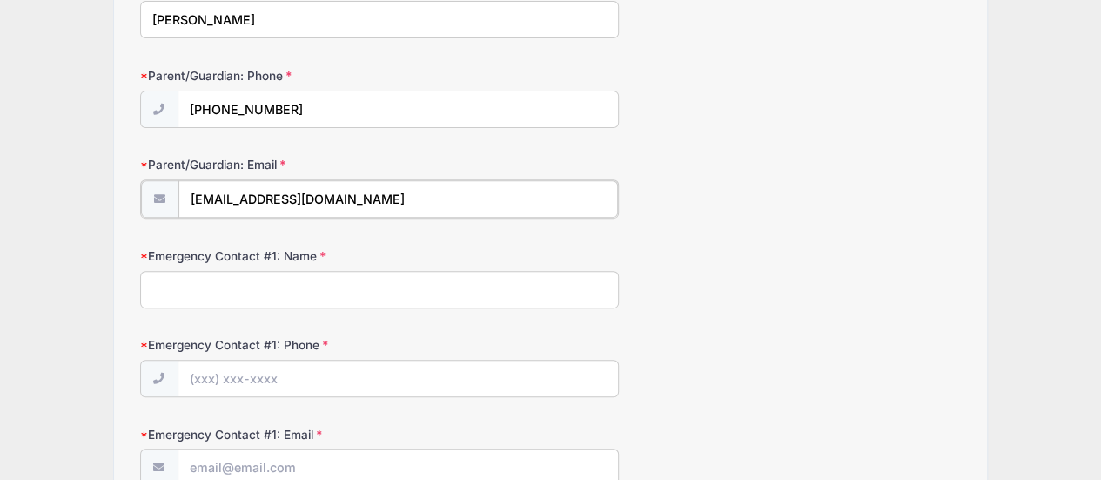
type input "jtrego1@gmail.com"
click at [246, 281] on input "Emergency Contact #1: Name" at bounding box center [379, 287] width 479 height 37
type input "Tara Trego"
click at [195, 380] on input "Emergency Contact #1: Phone" at bounding box center [398, 377] width 440 height 37
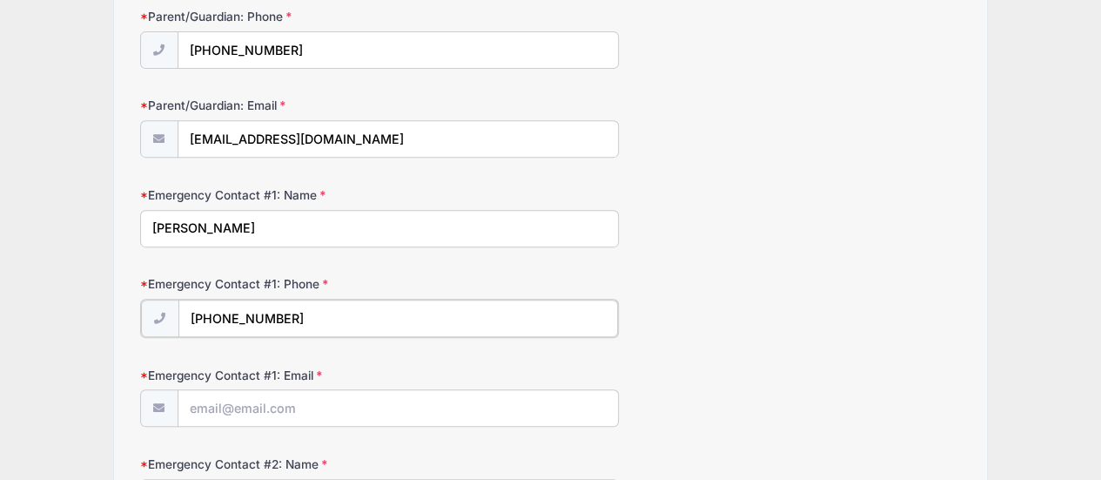
scroll to position [348, 0]
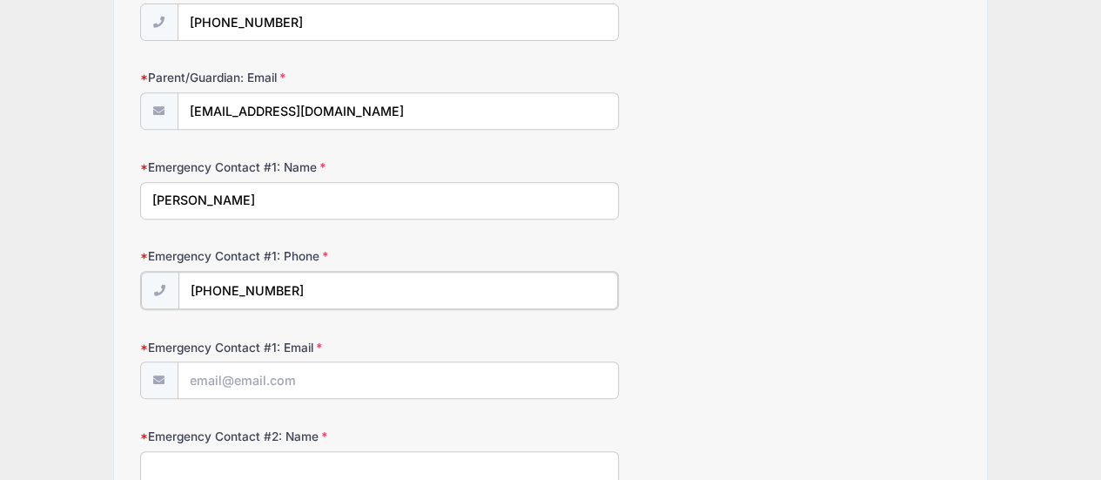
type input "(646) 208-2977"
click at [280, 373] on input "Emergency Contact #1: Email" at bounding box center [398, 378] width 440 height 37
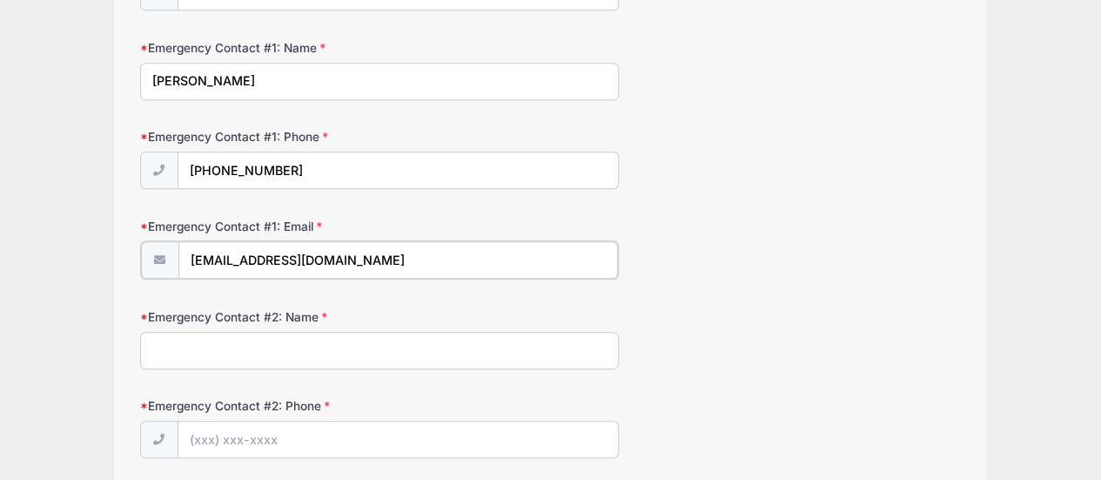
scroll to position [609, 0]
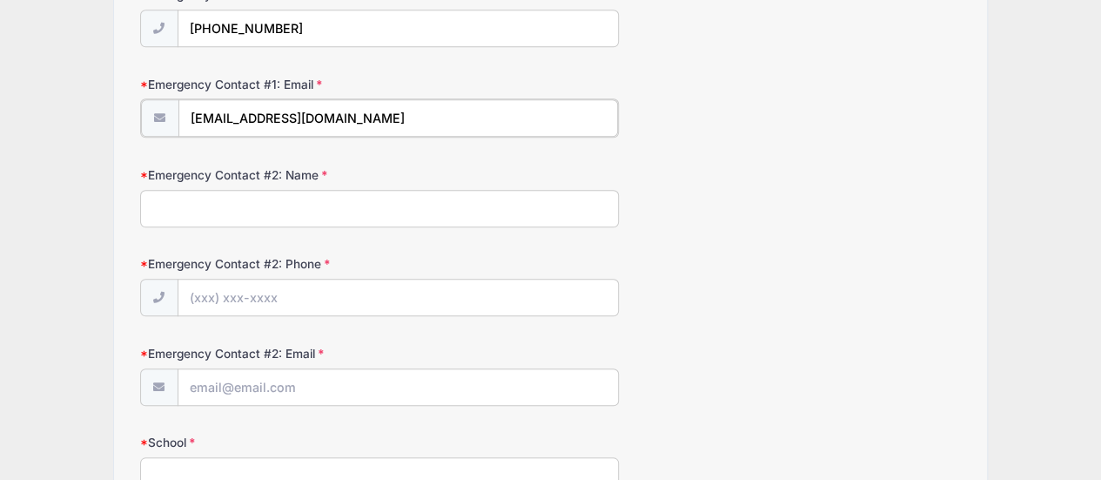
type input "tarafarkus@gmail.com"
click at [270, 211] on input "Emergency Contact #2: Name" at bounding box center [379, 206] width 479 height 37
type input "Jason Trego"
click at [203, 286] on input "Emergency Contact #2: Phone" at bounding box center [398, 296] width 440 height 37
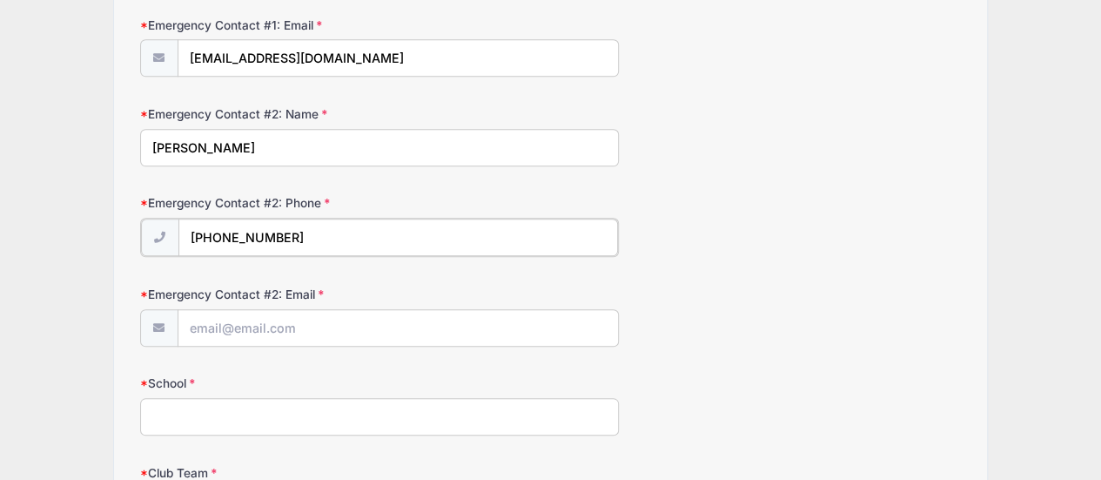
scroll to position [696, 0]
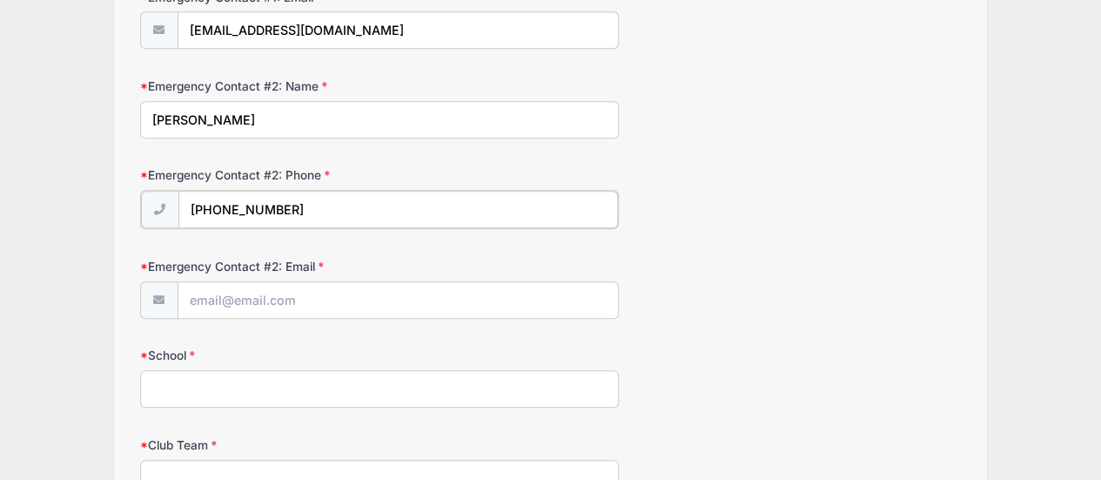
type input "(908) 303-8558"
click at [250, 303] on input "Emergency Contact #2: Email" at bounding box center [398, 298] width 440 height 37
type input "jtrego1@gmail.com"
click at [306, 377] on input "School" at bounding box center [379, 386] width 479 height 37
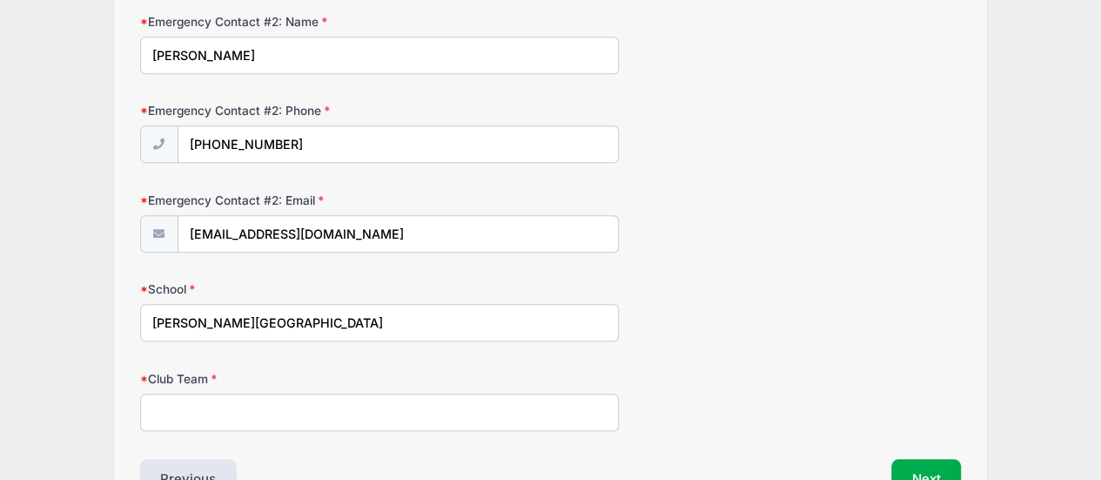
scroll to position [864, 0]
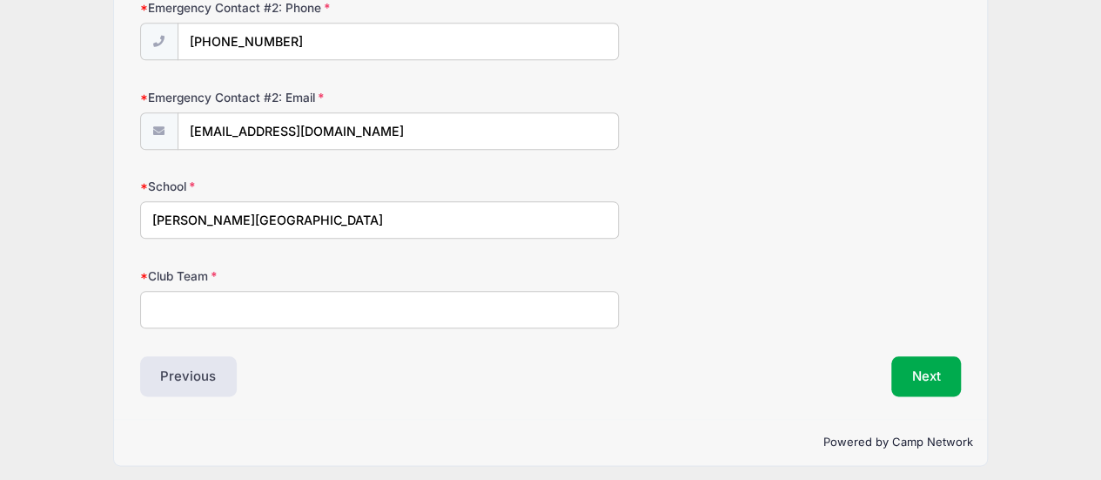
type input "Voorhees High School"
click at [267, 295] on input "Club Team" at bounding box center [379, 309] width 479 height 37
type input "Total Dutch U19"
click at [919, 370] on button "Next" at bounding box center [926, 376] width 71 height 40
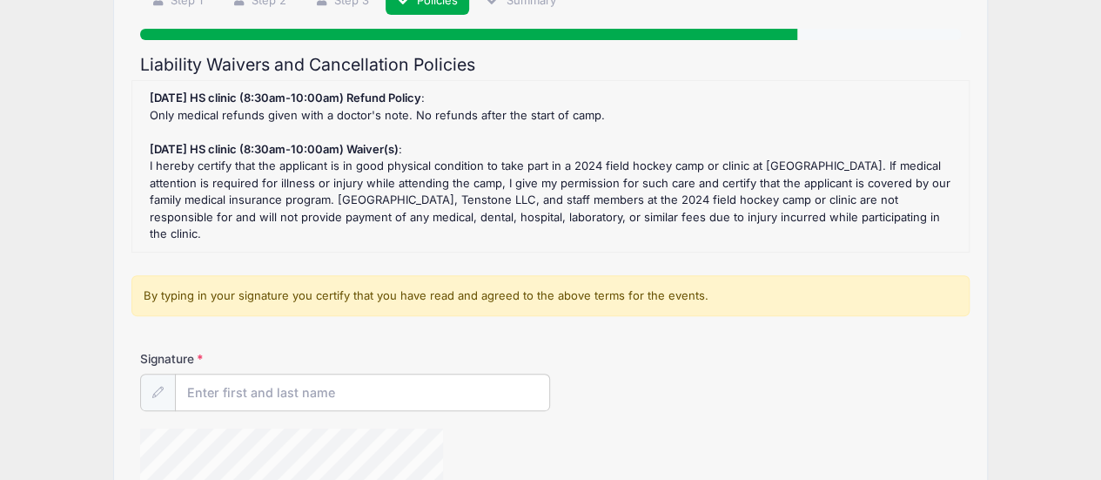
scroll to position [174, 0]
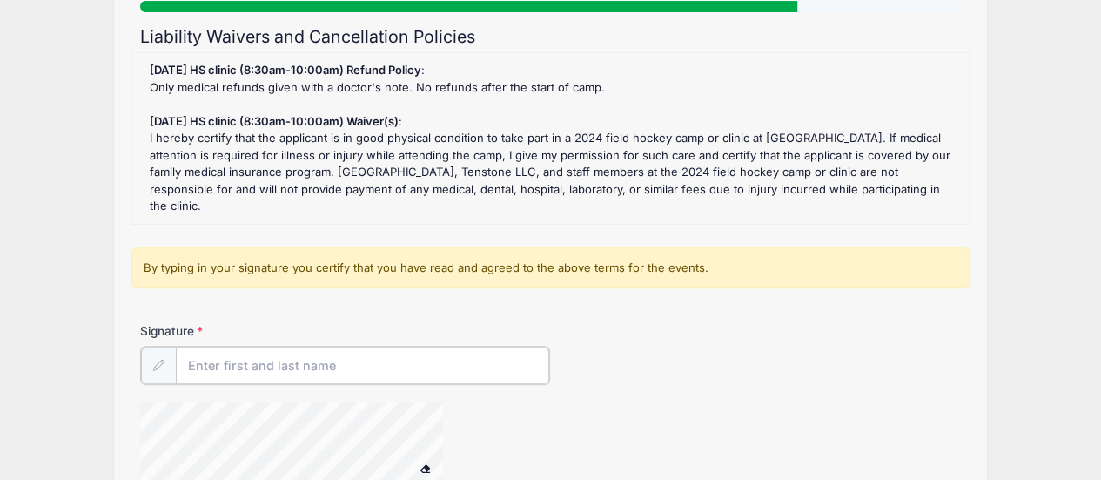
click at [346, 354] on input "Signature" at bounding box center [363, 364] width 374 height 37
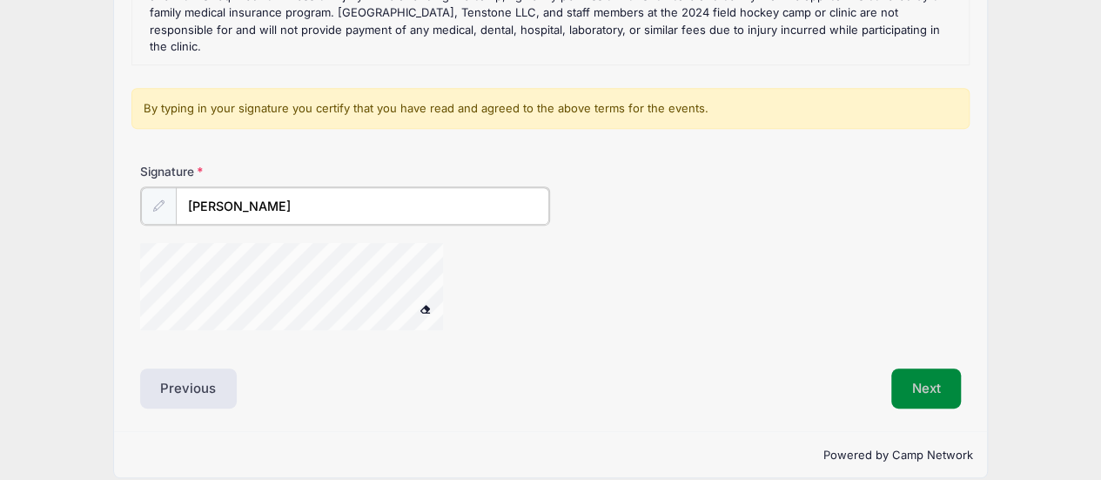
type input "Jason Trego"
click at [933, 368] on button "Next" at bounding box center [926, 387] width 71 height 40
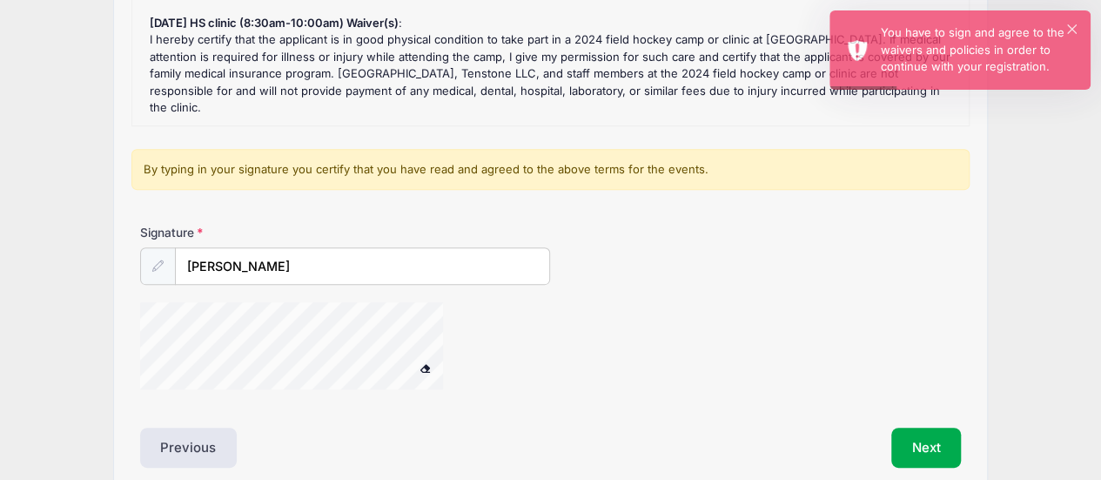
scroll to position [246, 0]
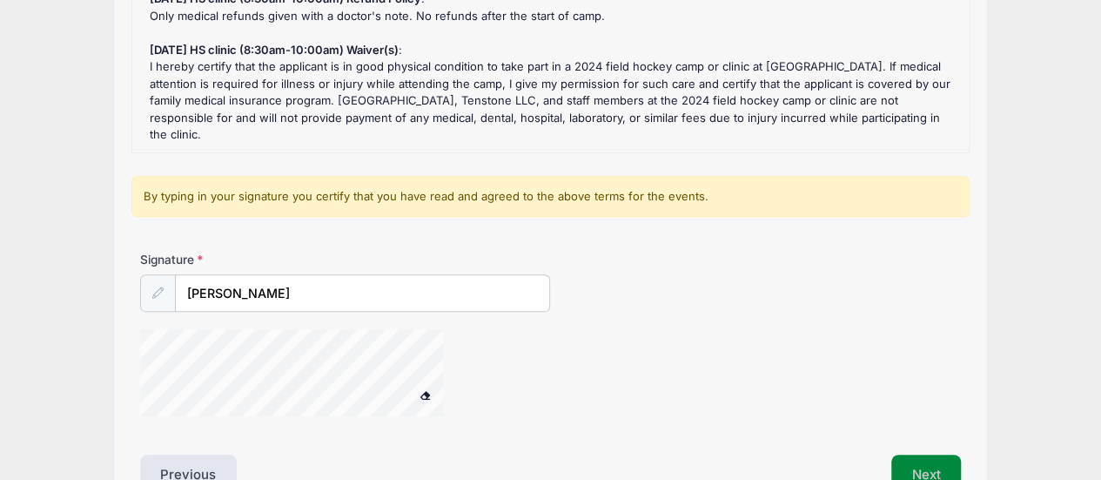
click at [913, 454] on button "Next" at bounding box center [926, 474] width 71 height 40
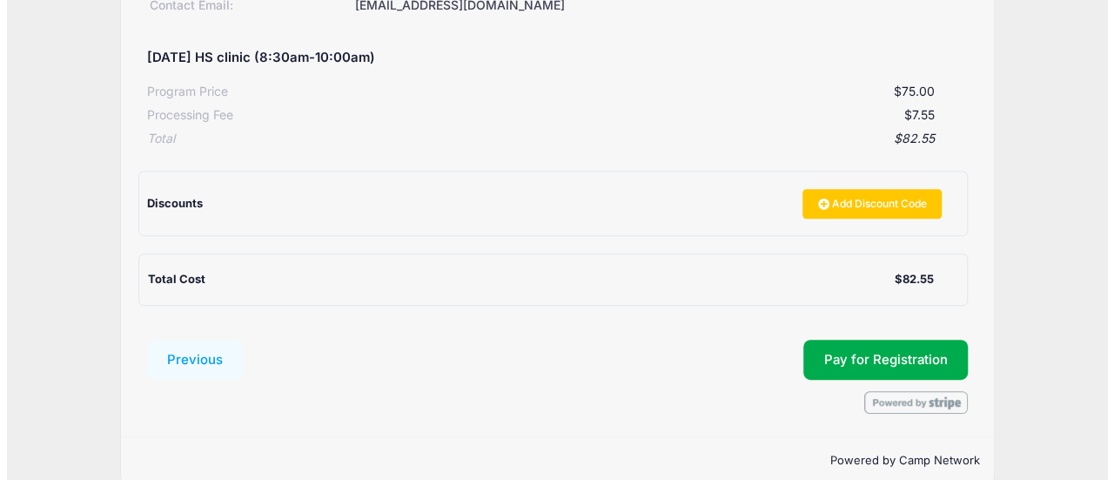
scroll to position [345, 0]
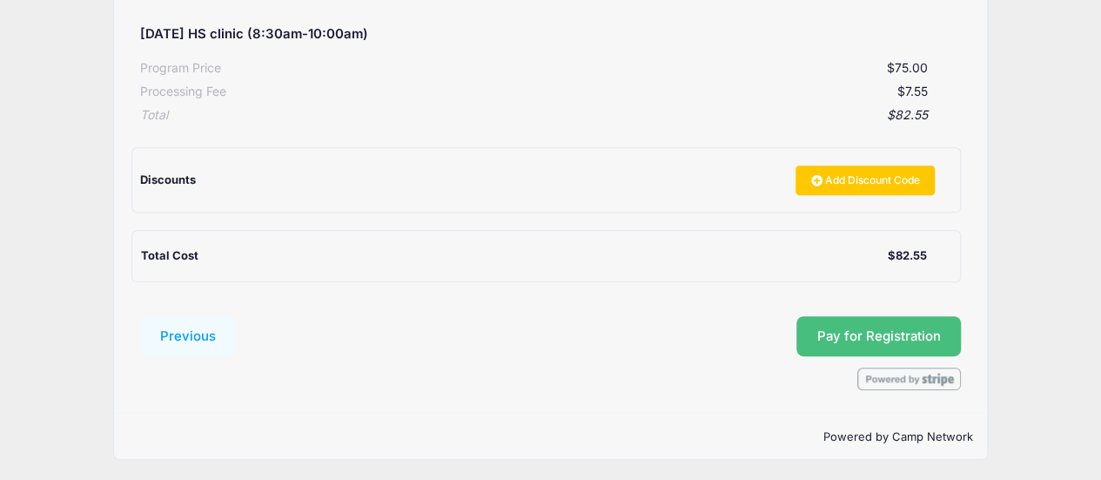
click at [875, 328] on button "Pay for Registration" at bounding box center [879, 336] width 165 height 40
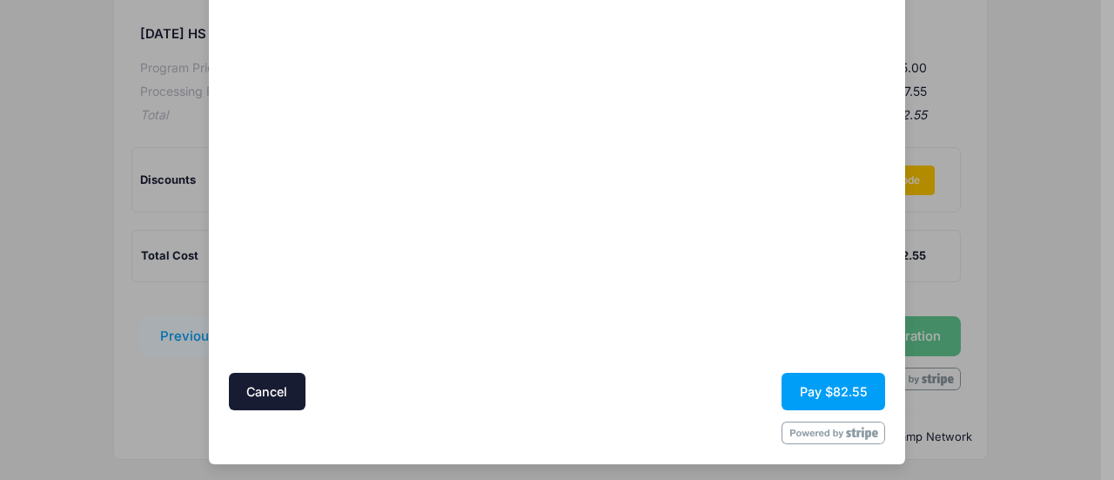
scroll to position [218, 0]
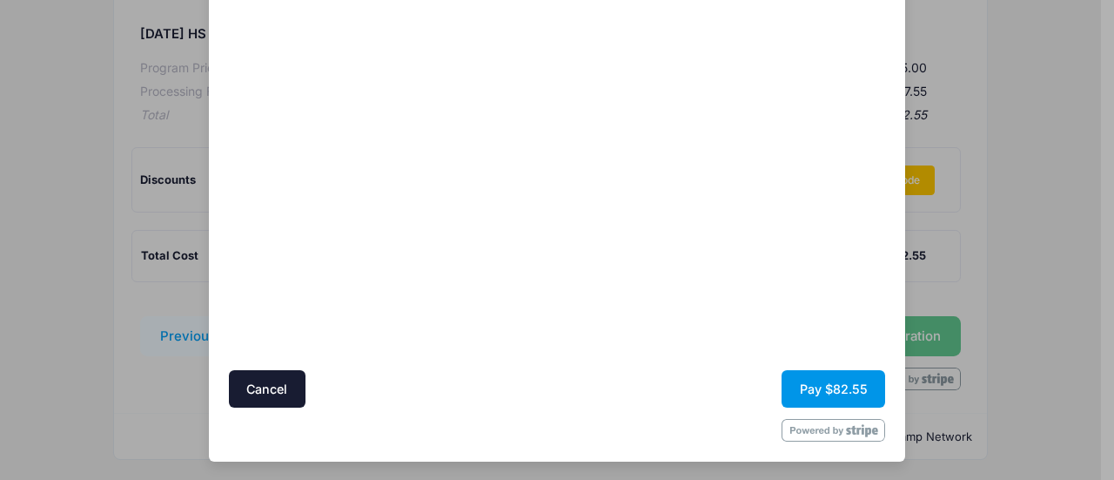
click at [831, 385] on button "Pay $82.55" at bounding box center [834, 388] width 104 height 37
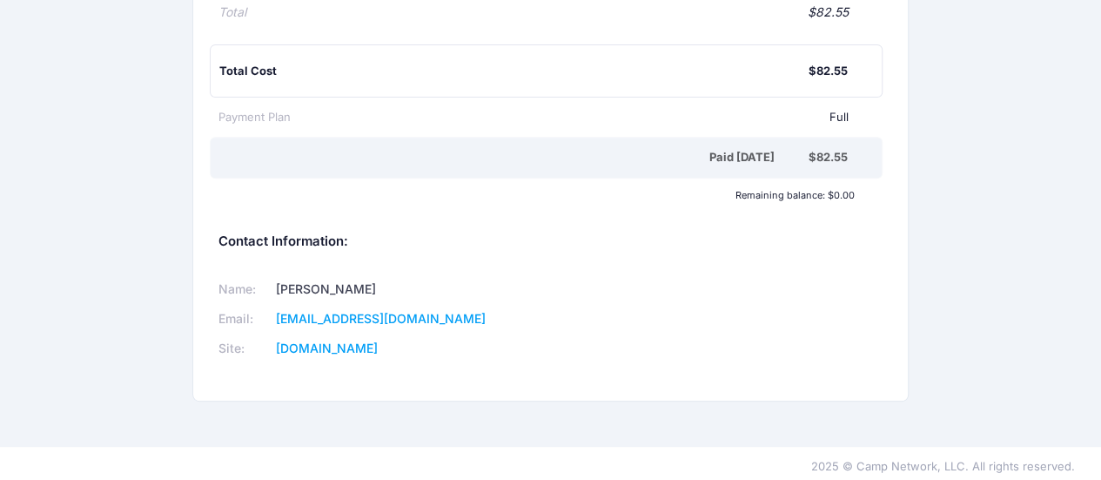
scroll to position [312, 0]
